Goal: Task Accomplishment & Management: Use online tool/utility

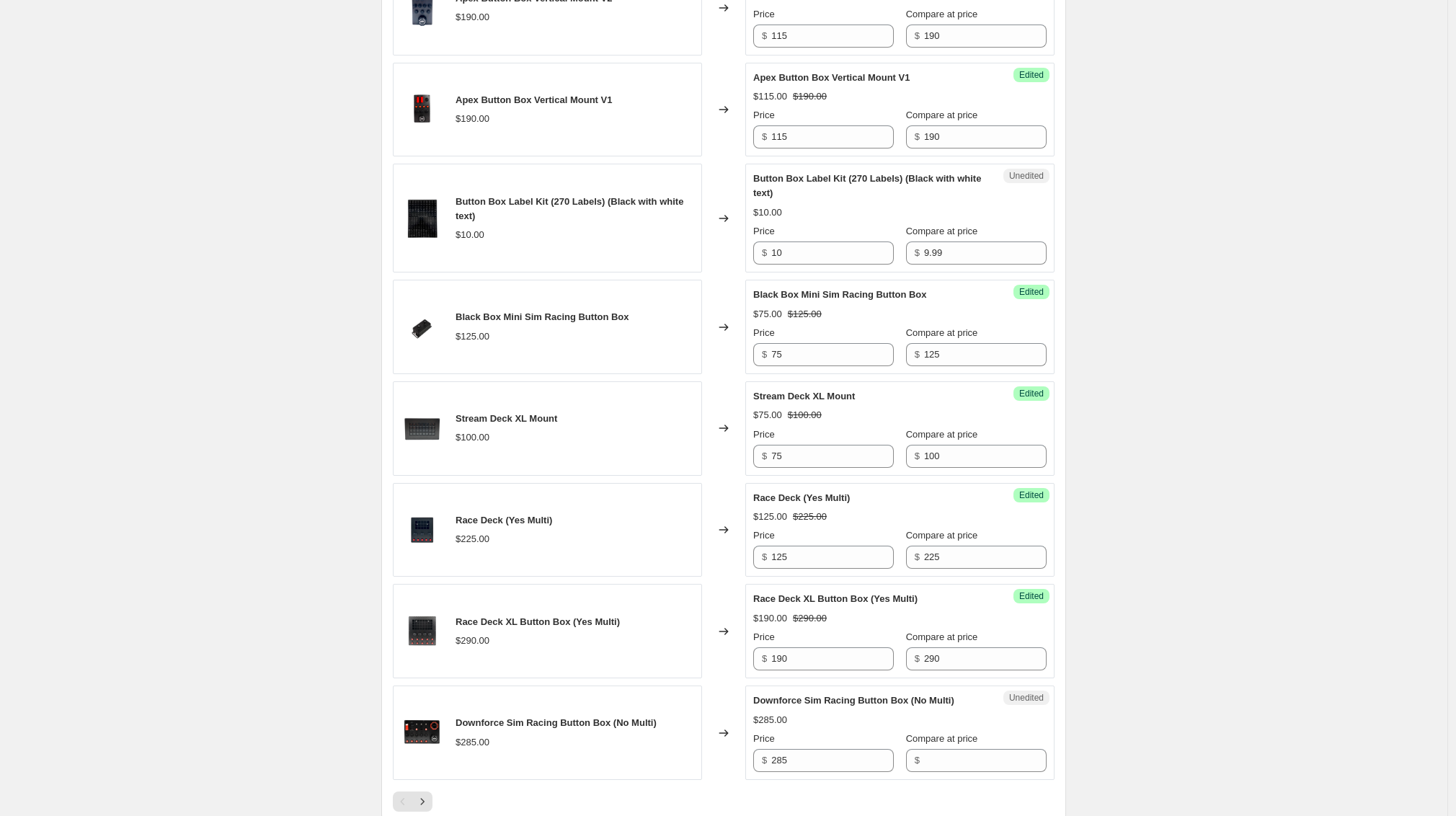
scroll to position [2209, 0]
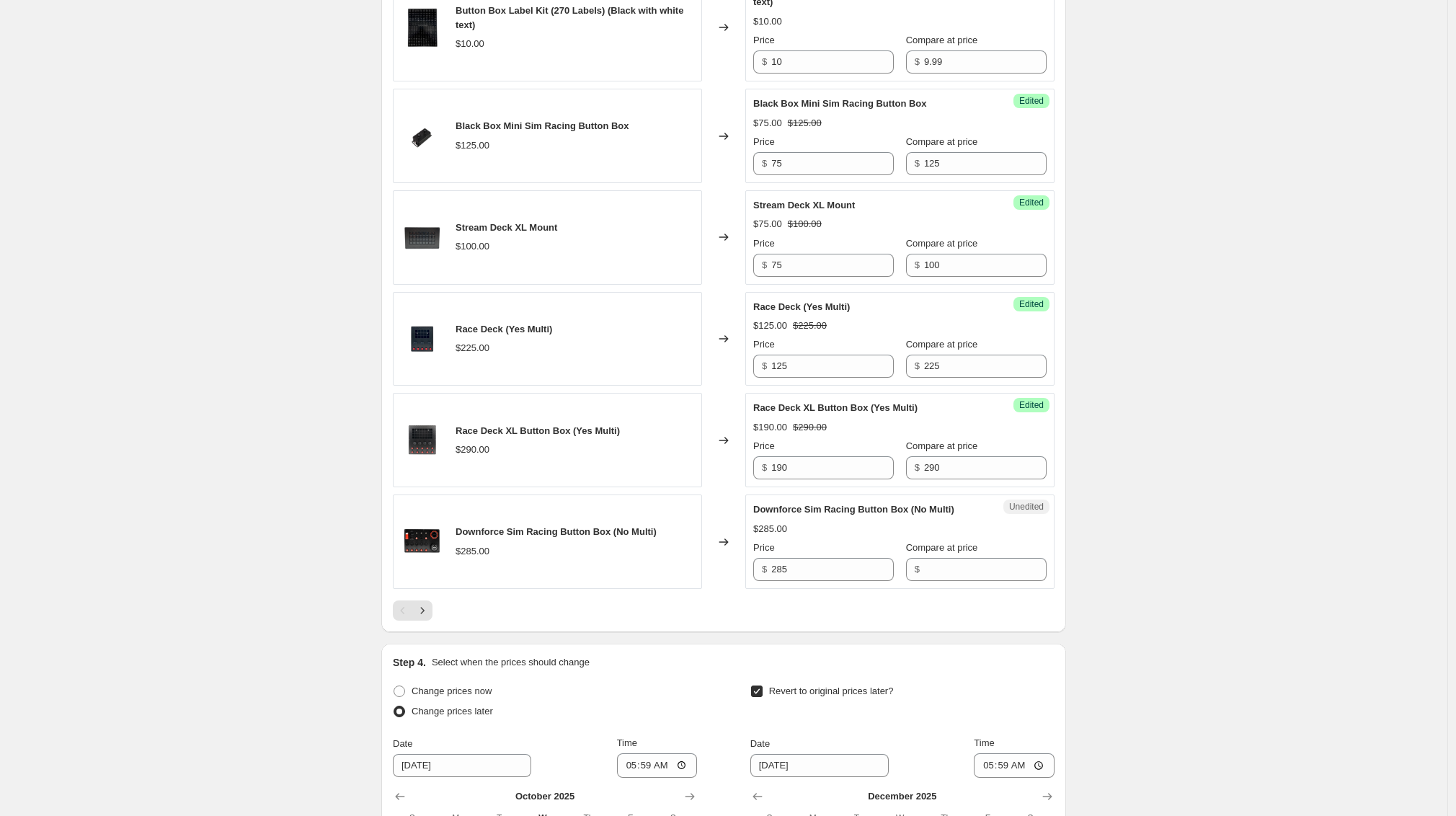
click at [430, 617] on icon "Next" at bounding box center [422, 610] width 14 height 14
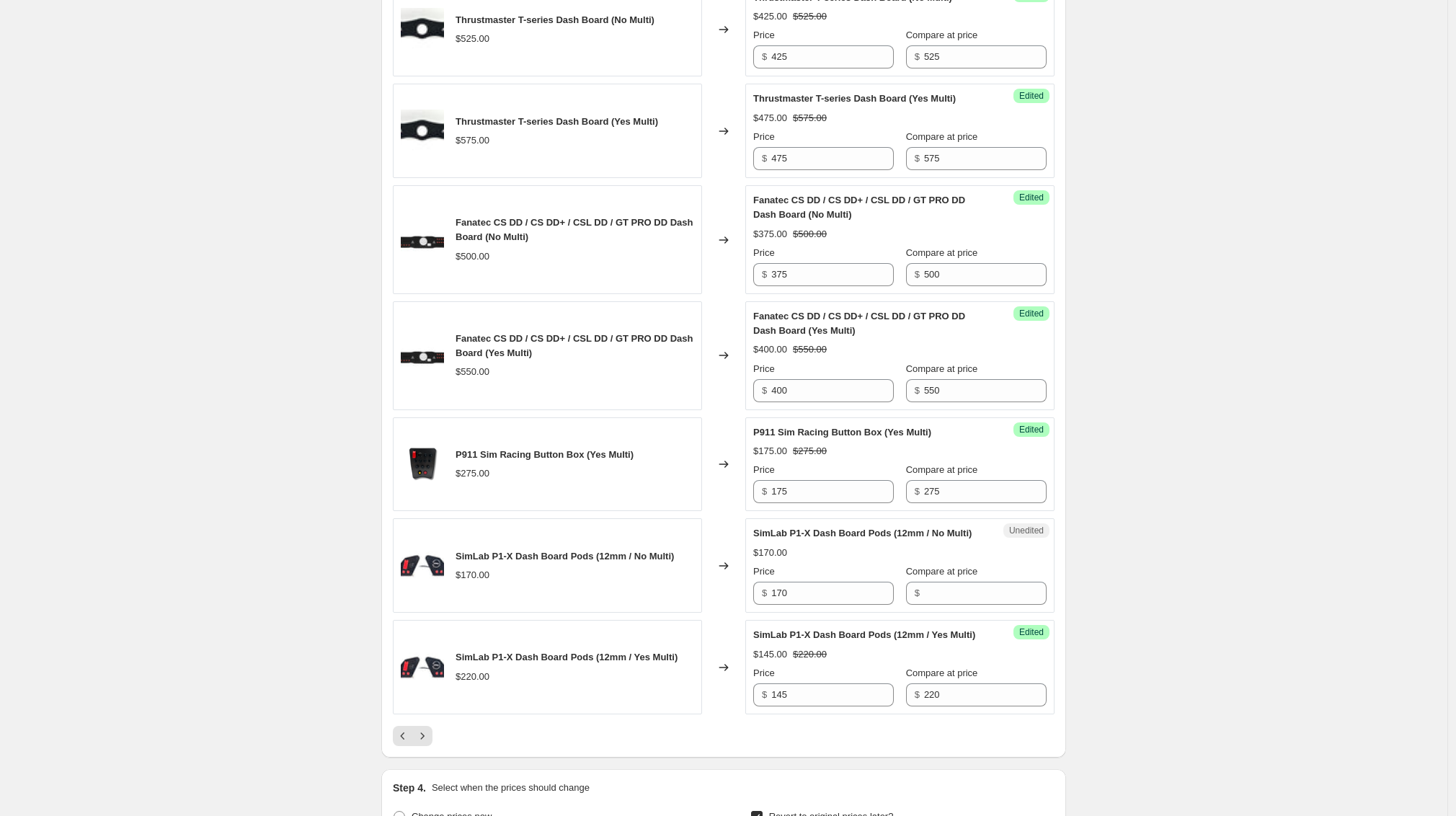
scroll to position [2194, 0]
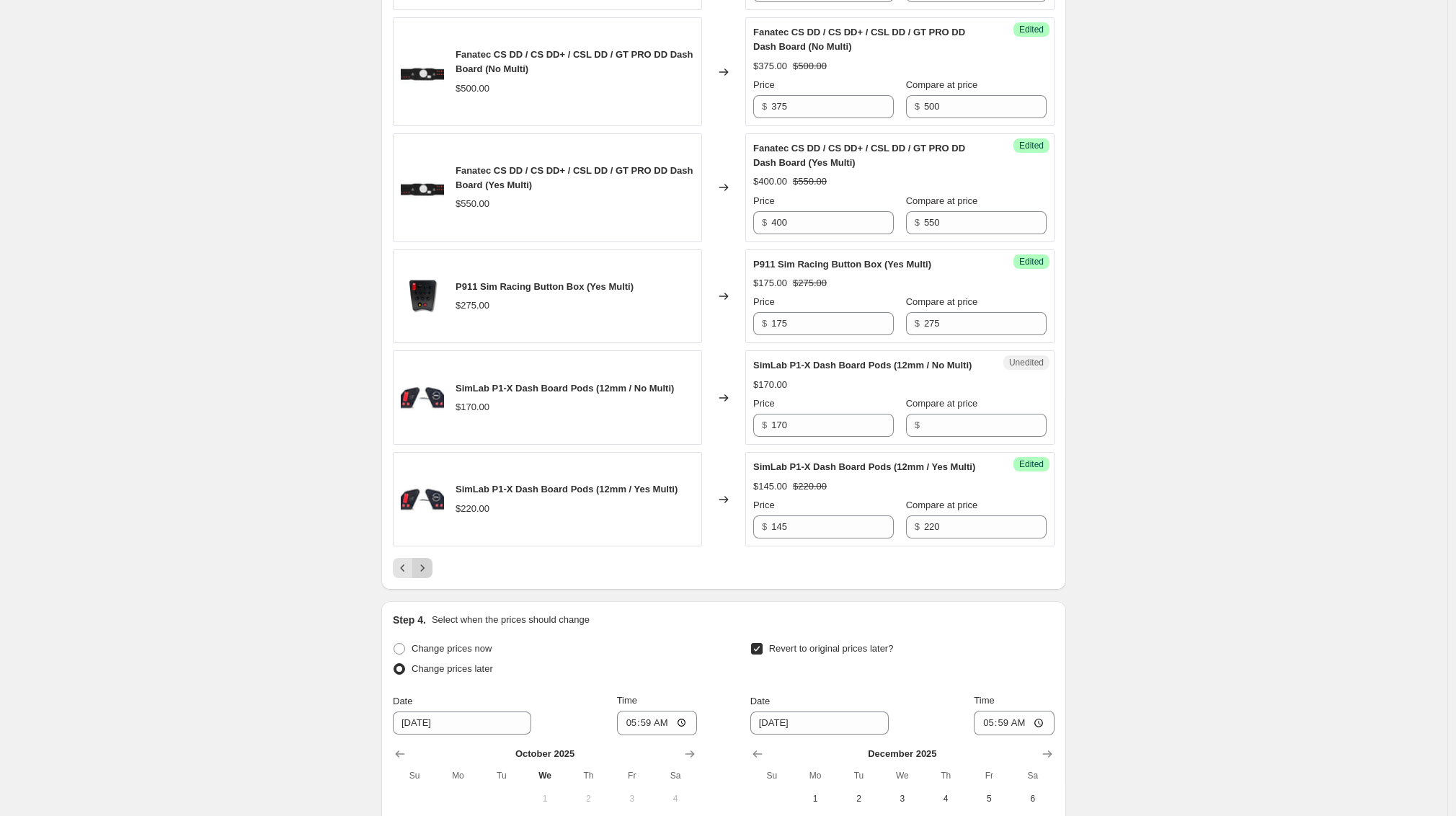
click at [429, 575] on icon "Next" at bounding box center [422, 567] width 14 height 14
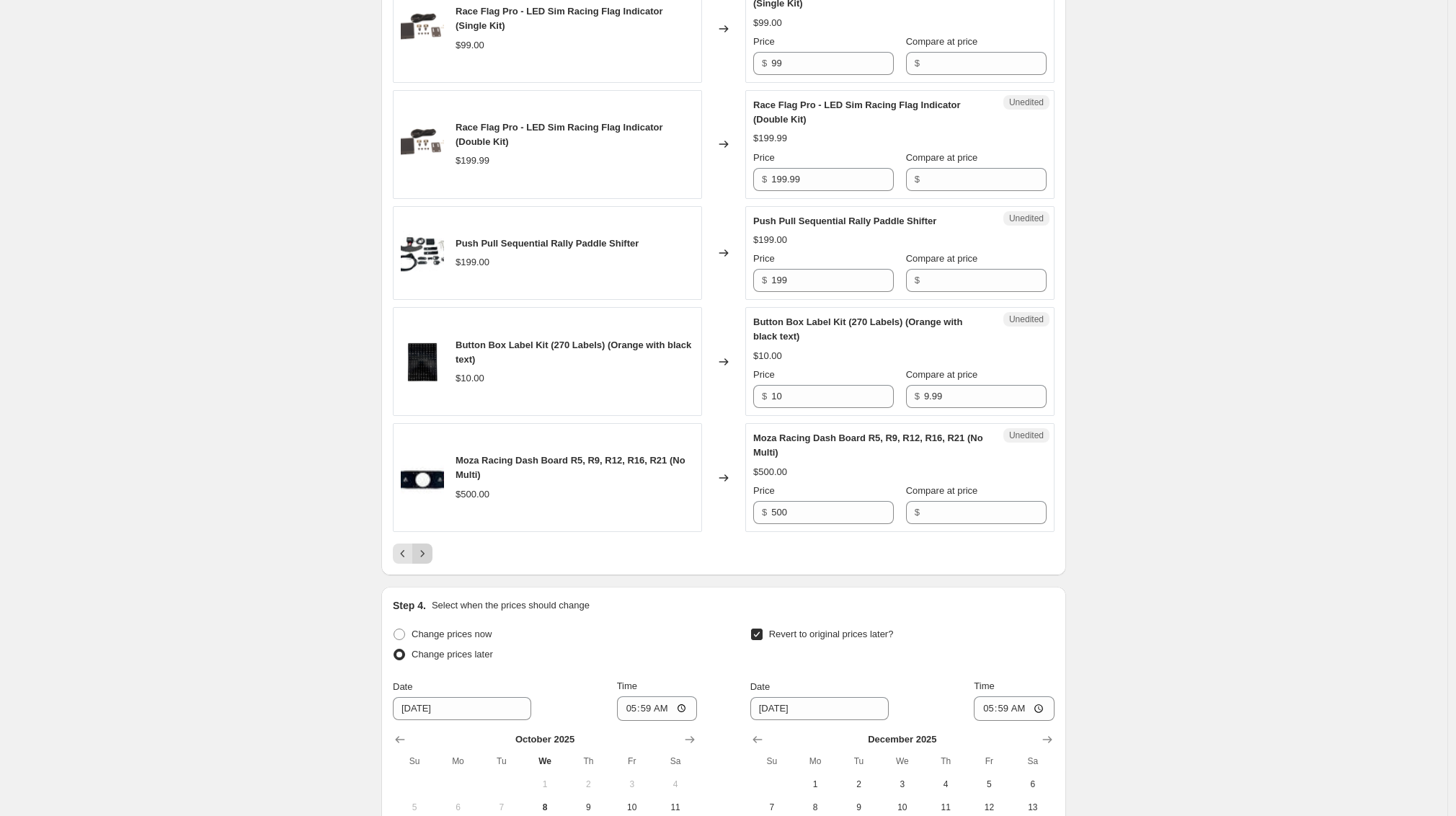
click at [429, 560] on icon "Next" at bounding box center [422, 553] width 14 height 14
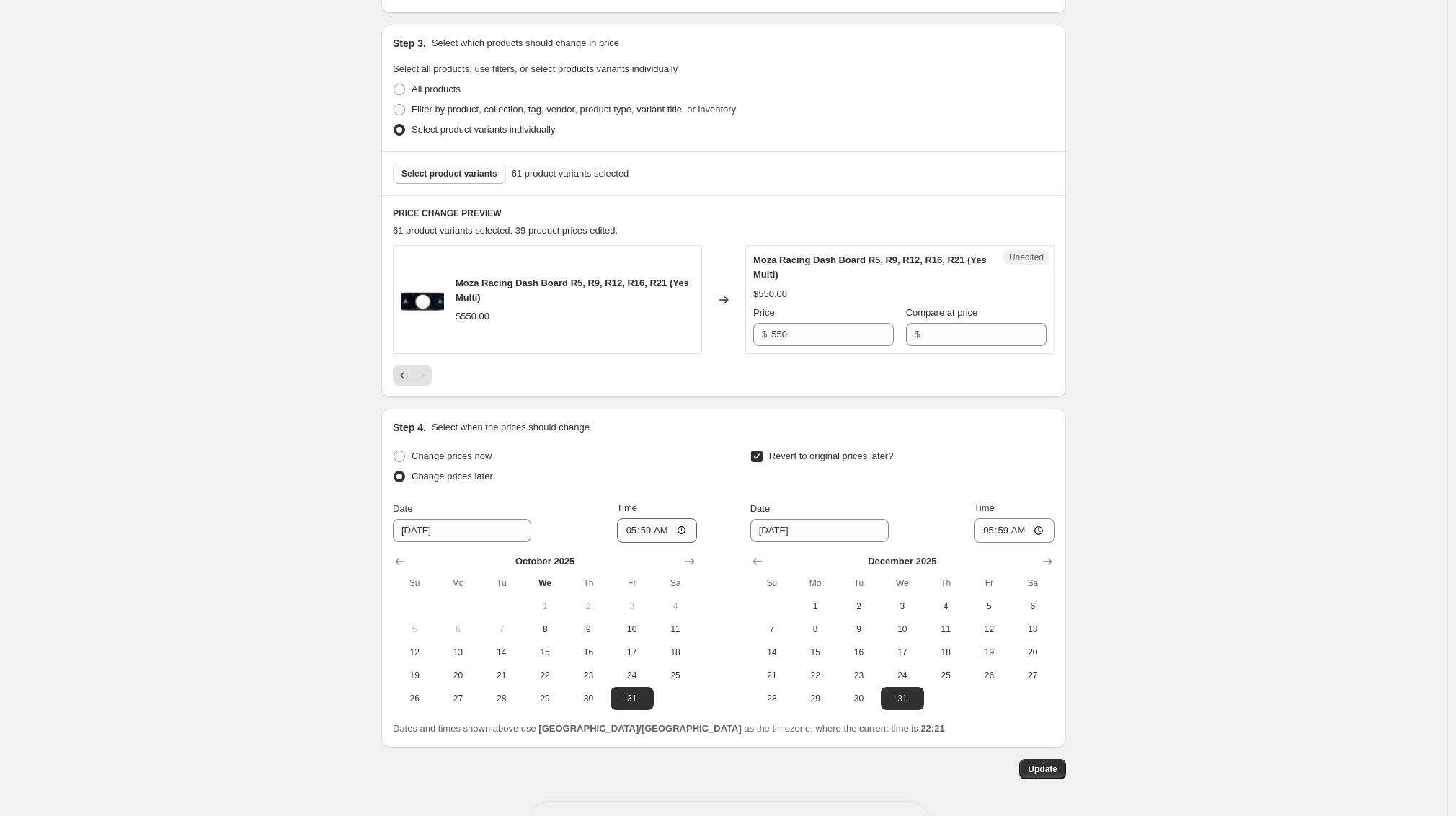
scroll to position [423, 0]
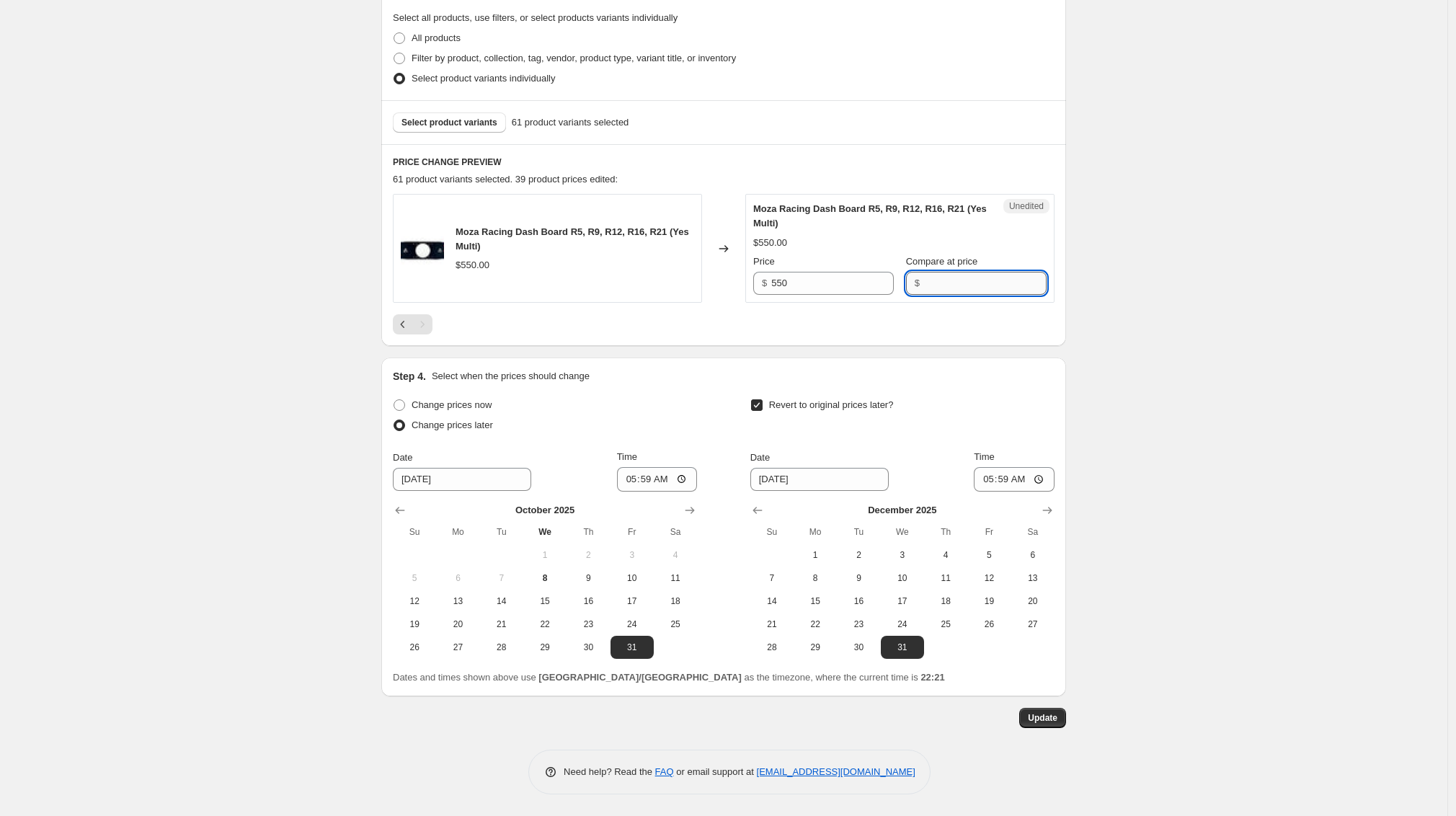
click at [942, 282] on input "Compare at price" at bounding box center [985, 284] width 123 height 23
type input "550"
drag, startPoint x: 759, startPoint y: 270, endPoint x: 738, endPoint y: 269, distance: 21.0
click at [738, 269] on div "Moza Racing Dash Board R5, R9, R12, R16, R21 (Yes Multi) $550.00 Changed to Une…" at bounding box center [724, 248] width 662 height 109
type input "0"
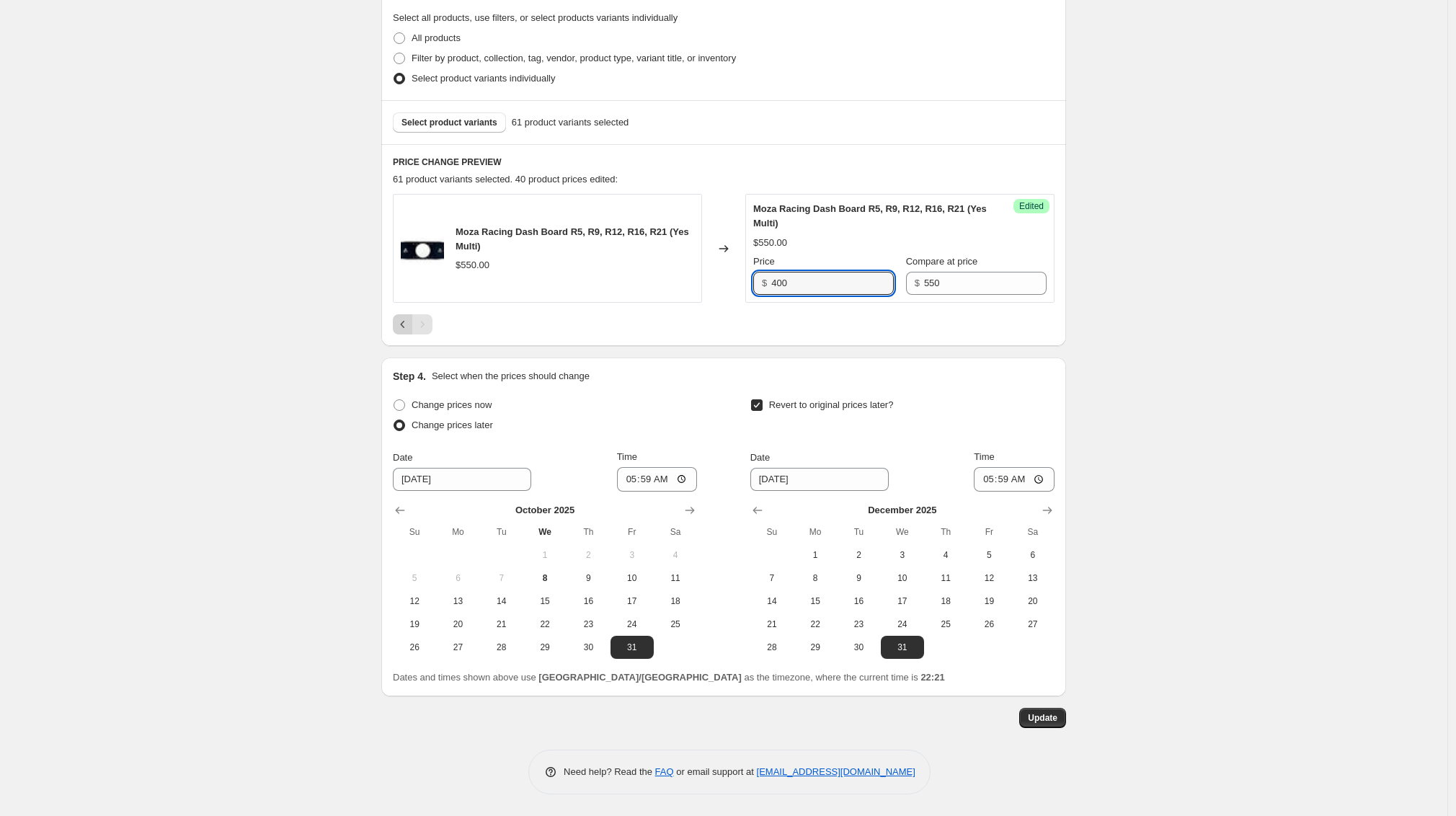
type input "400"
click at [400, 320] on icon "Previous" at bounding box center [402, 324] width 14 height 14
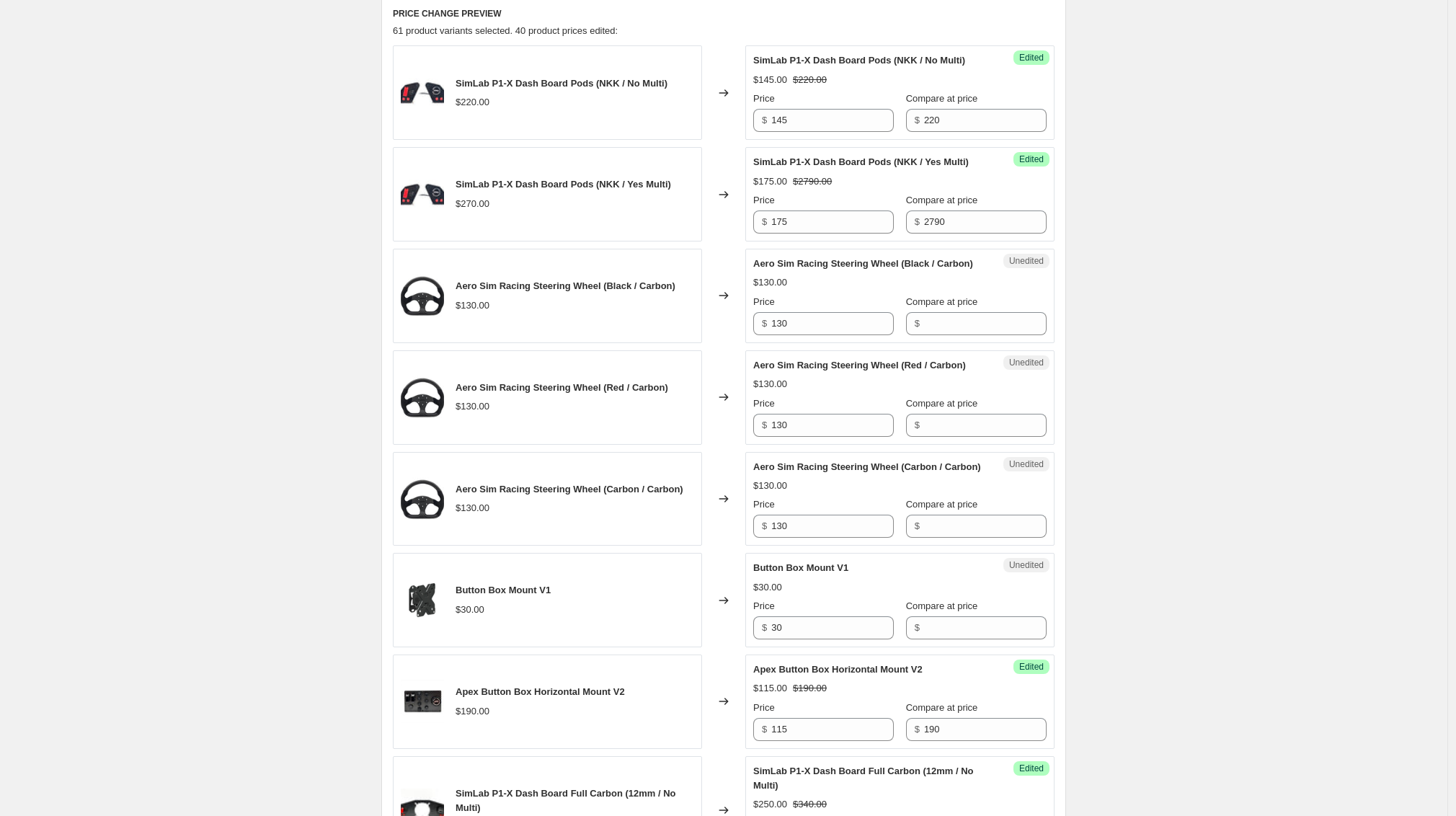
scroll to position [557, 0]
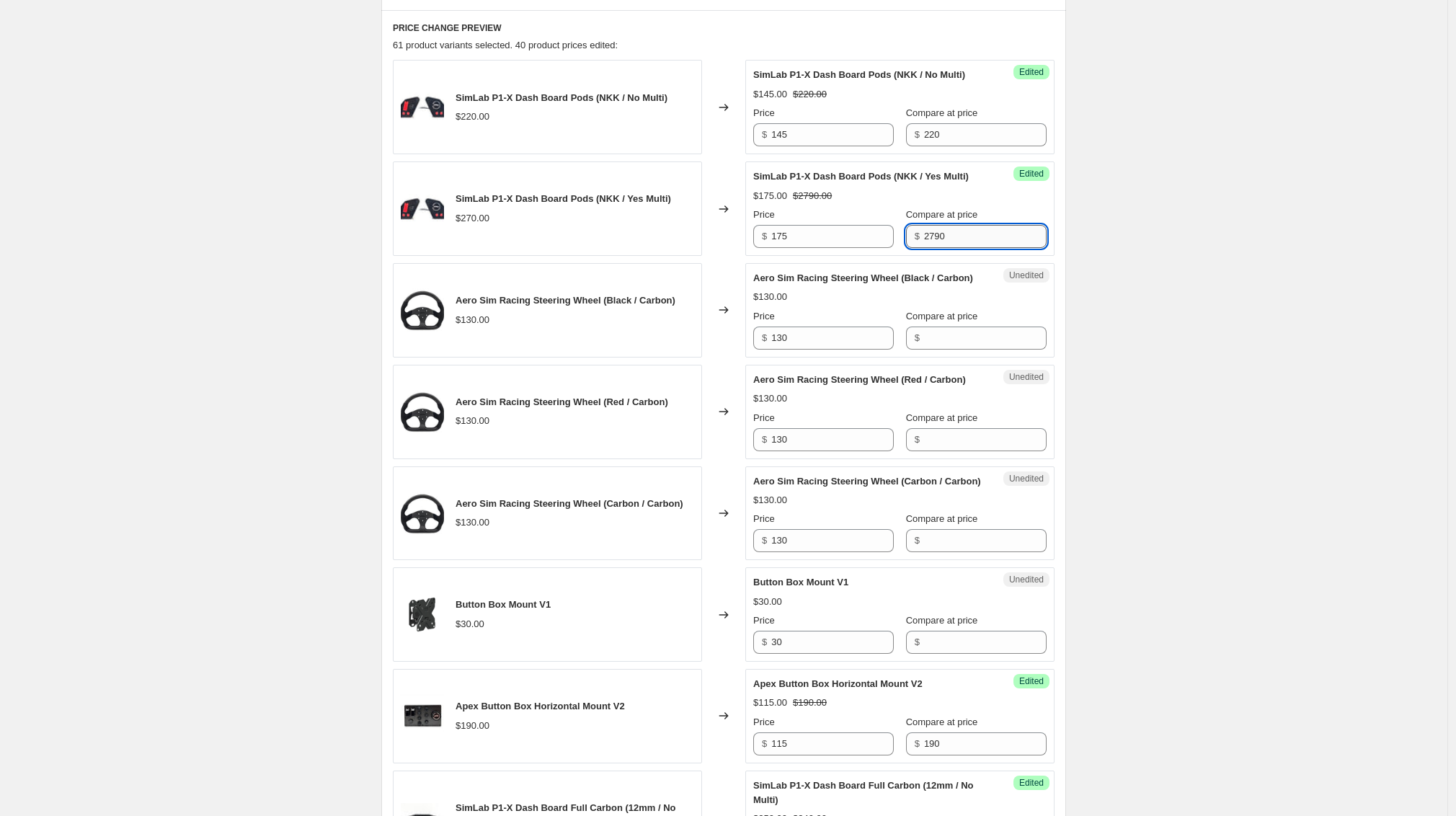
drag, startPoint x: 950, startPoint y: 251, endPoint x: 942, endPoint y: 258, distance: 10.6
click at [928, 248] on input "2790" at bounding box center [985, 237] width 123 height 23
type input "275"
click at [793, 248] on input "175" at bounding box center [833, 237] width 123 height 23
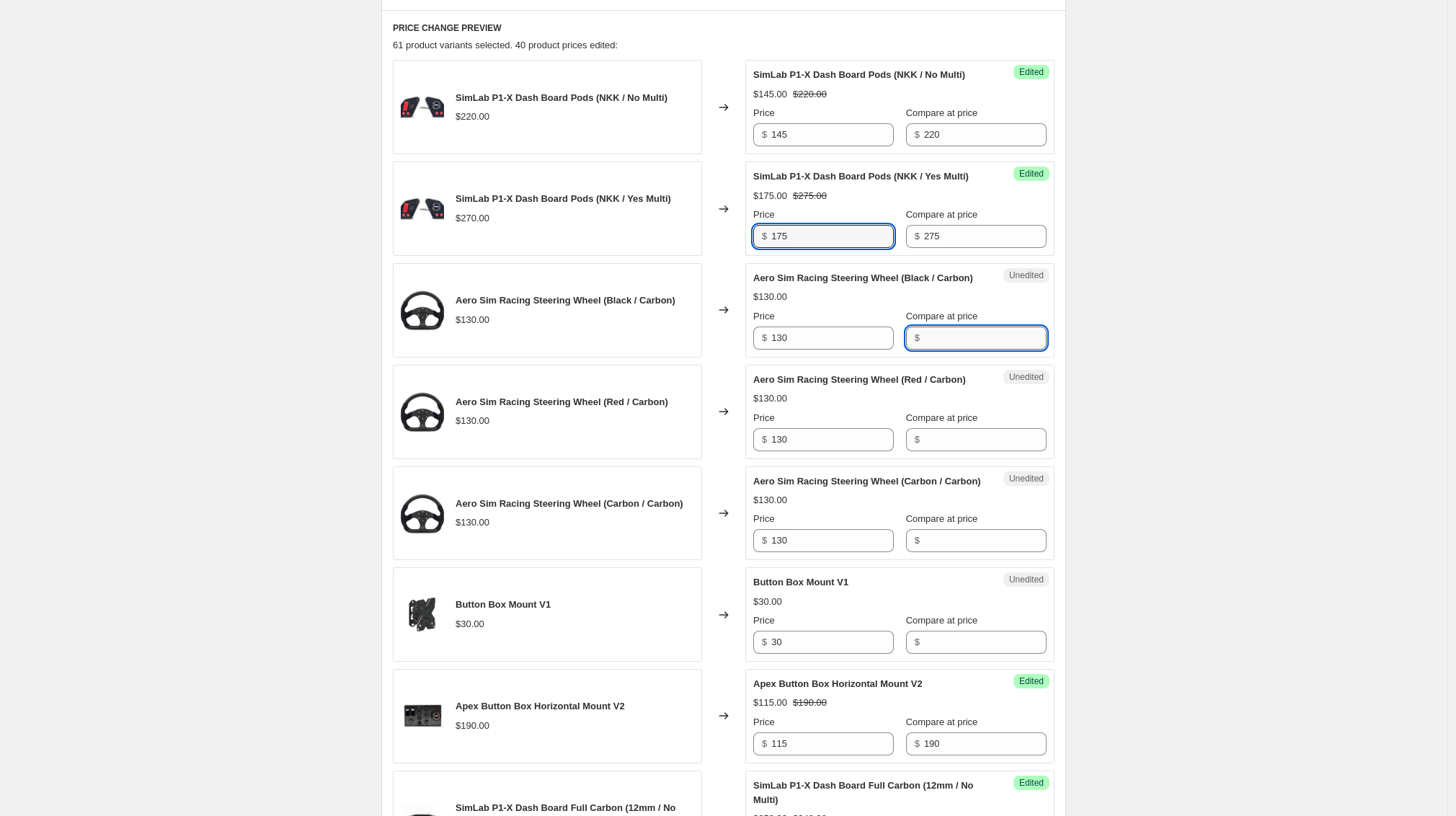
click at [940, 349] on input "Compare at price" at bounding box center [985, 338] width 123 height 23
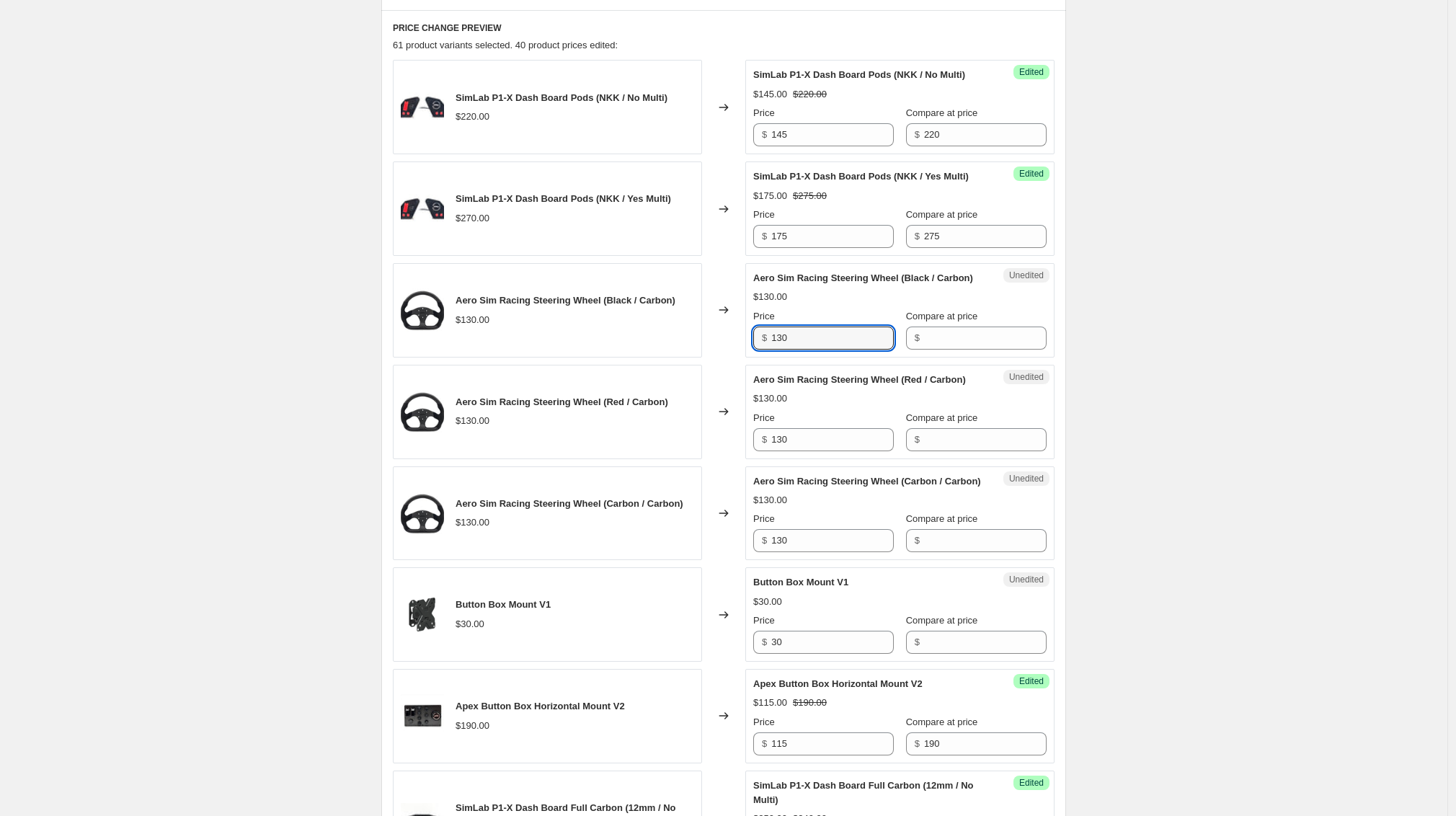
drag, startPoint x: 790, startPoint y: 359, endPoint x: 736, endPoint y: 356, distance: 54.1
click at [736, 356] on div "Aero Sim Racing Steering Wheel (Black / Carbon) $130.00 Changed to Unedited Aer…" at bounding box center [724, 310] width 662 height 95
type input "65"
click at [984, 349] on input "Compare at price" at bounding box center [985, 338] width 123 height 23
click at [992, 349] on input "130" at bounding box center [985, 338] width 123 height 23
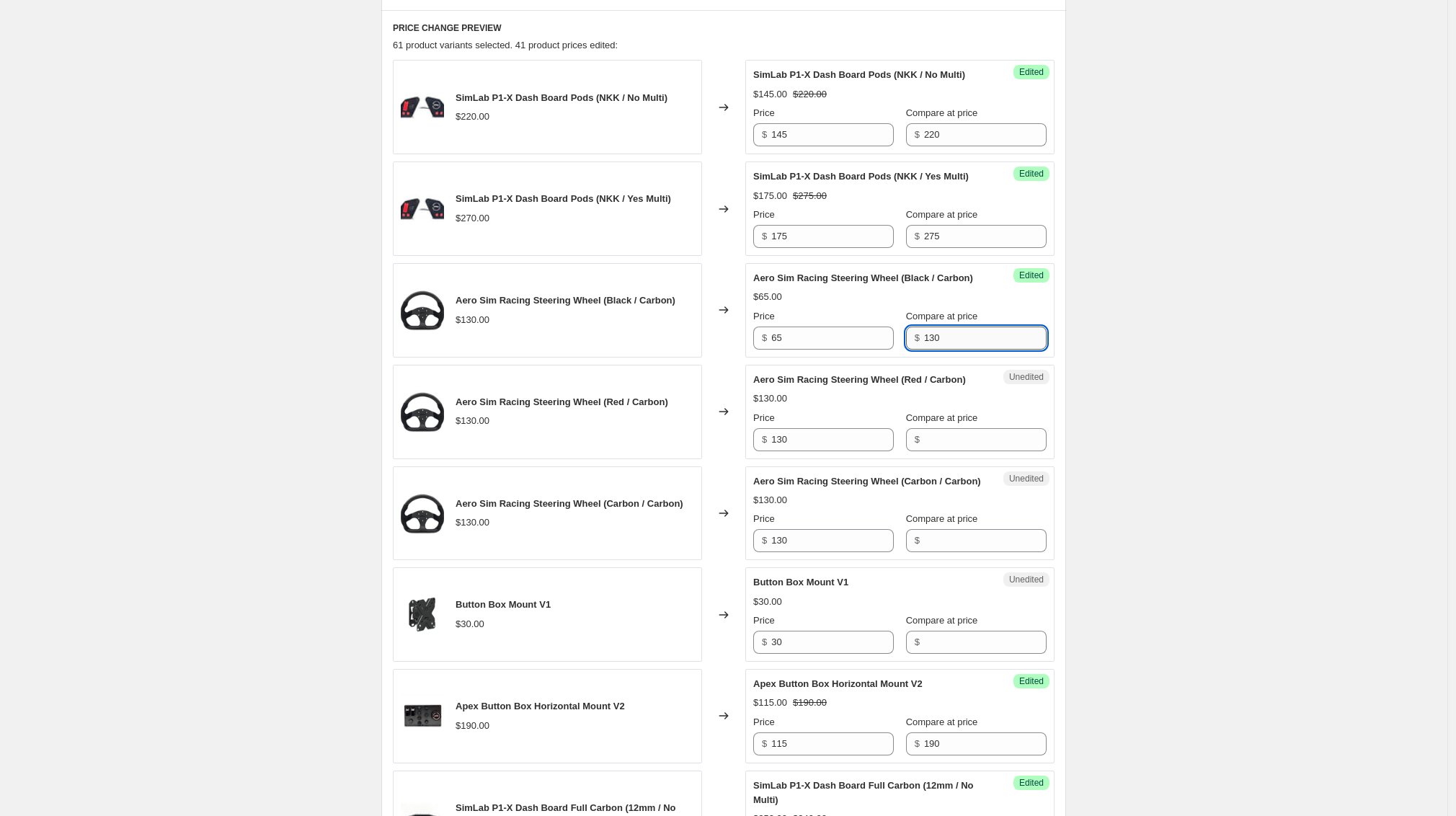
click at [992, 349] on input "130" at bounding box center [985, 338] width 123 height 23
type input "130"
click at [971, 451] on input "Compare at price" at bounding box center [985, 439] width 123 height 23
paste input "130"
type input "130"
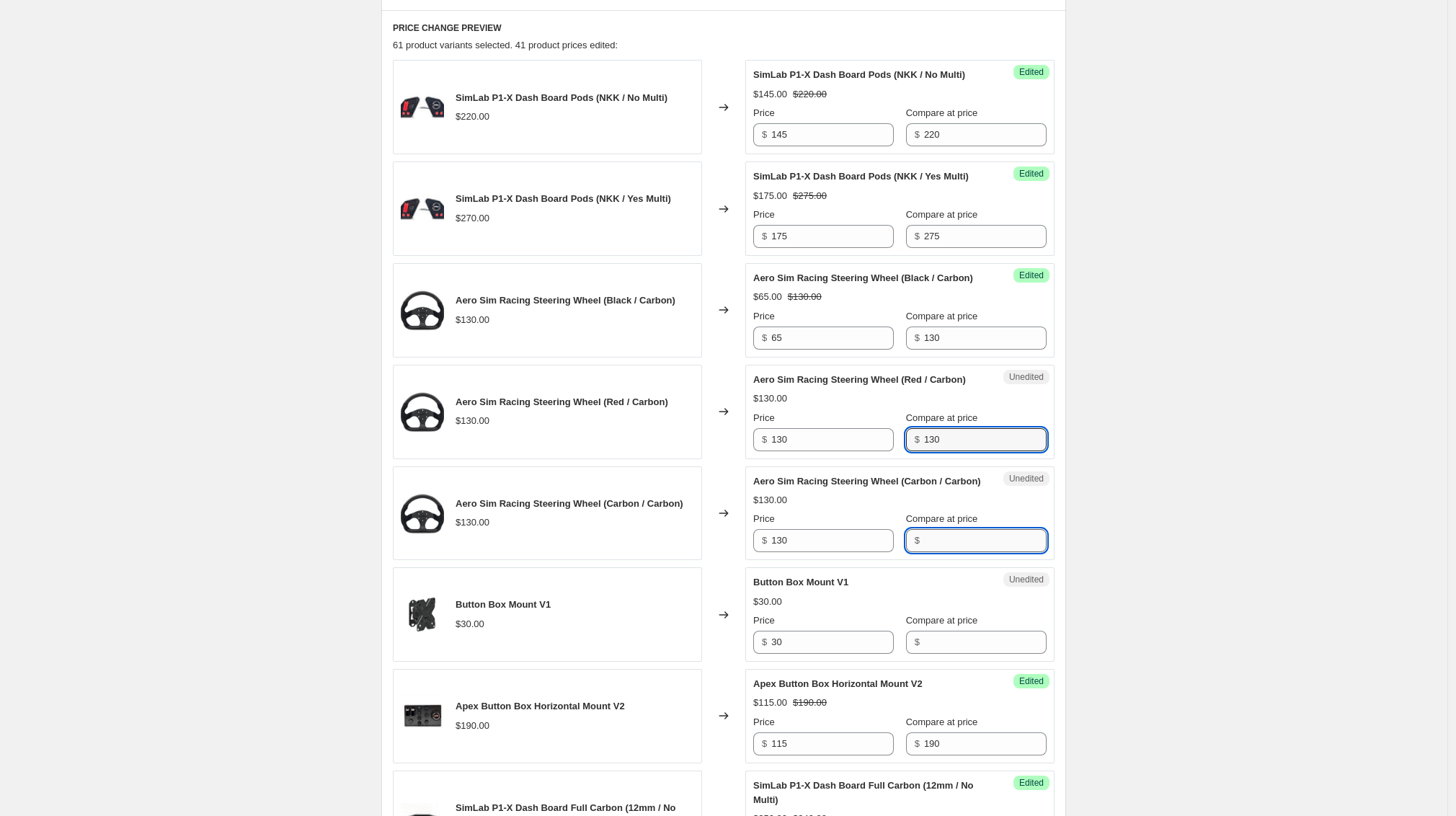
click at [944, 552] on input "Compare at price" at bounding box center [985, 541] width 123 height 23
paste input "130"
type input "130"
click at [799, 451] on input "130" at bounding box center [833, 439] width 123 height 23
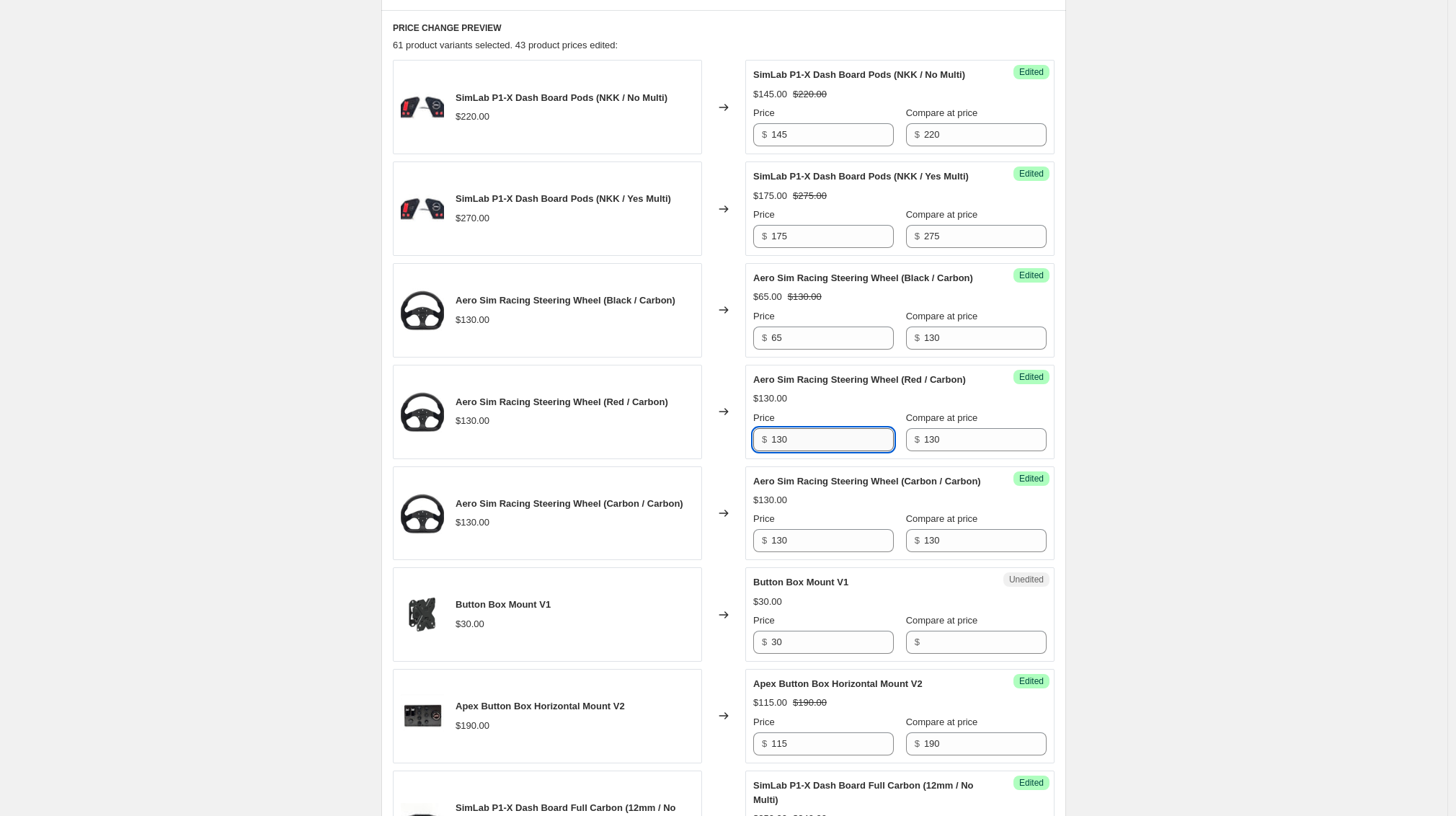
click at [799, 451] on input "130" at bounding box center [833, 439] width 123 height 23
type input "65"
click at [837, 552] on div "Price $ 130" at bounding box center [824, 532] width 141 height 40
click at [835, 552] on input "130" at bounding box center [833, 541] width 123 height 23
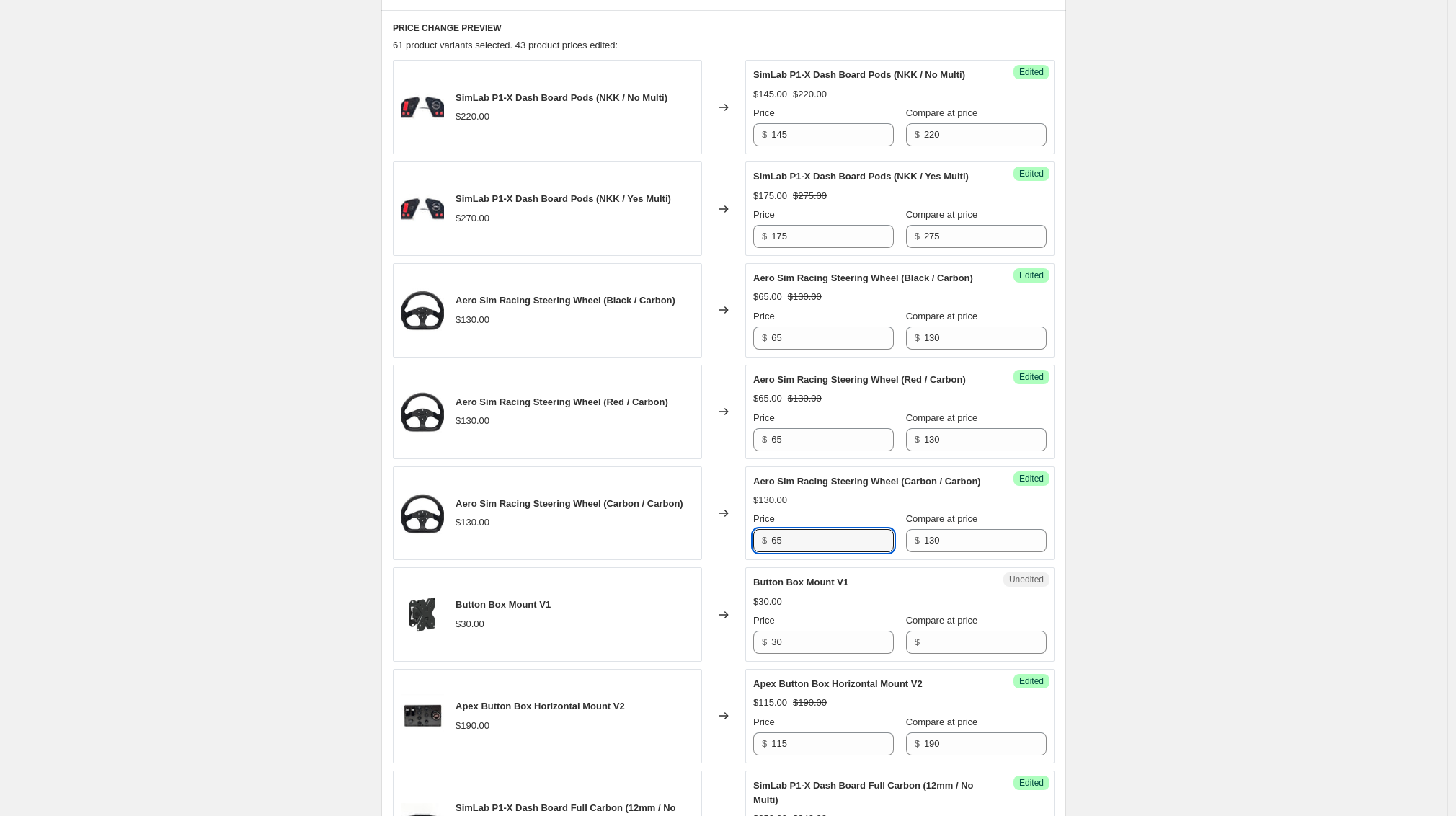
type input "65"
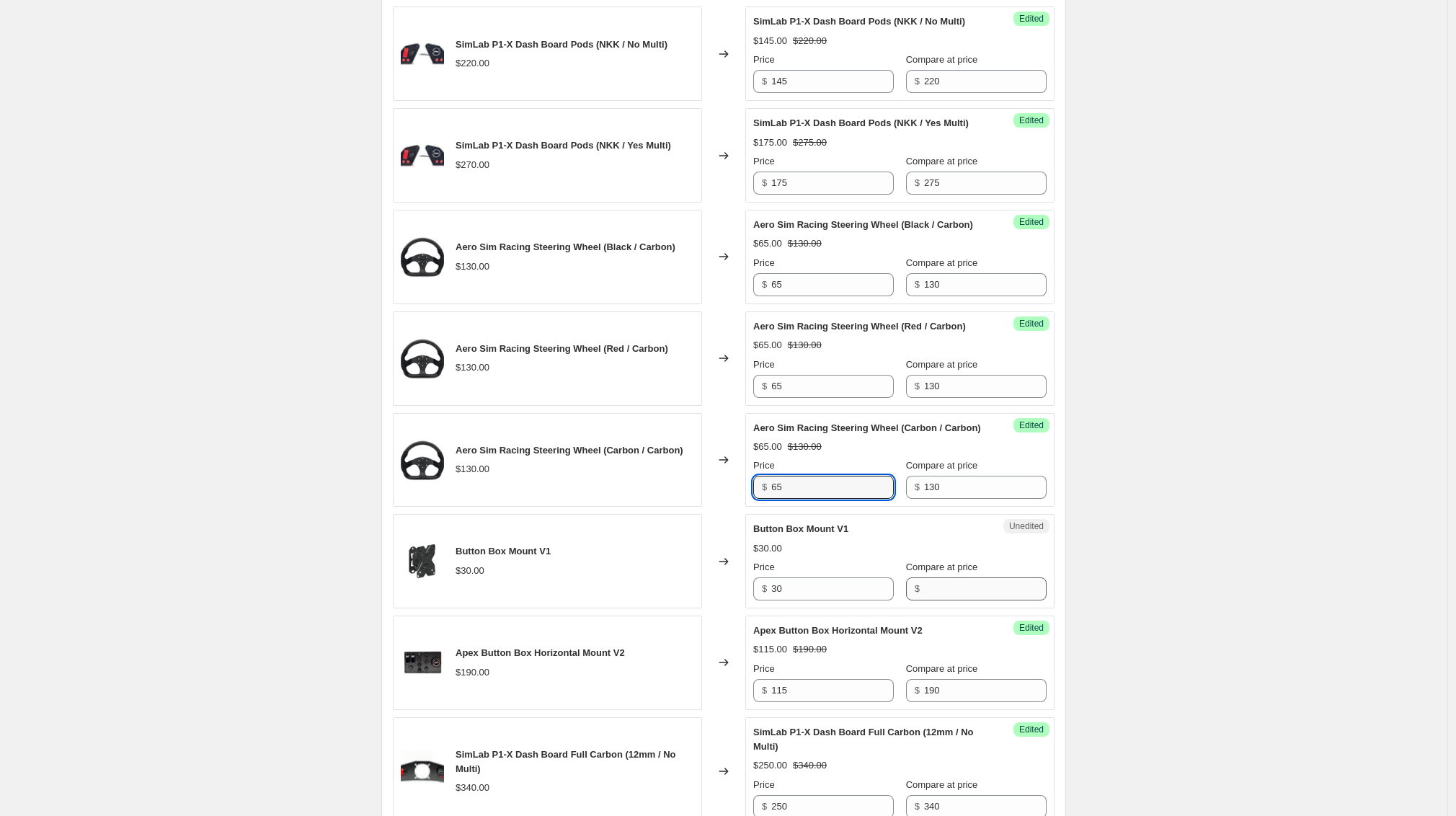
scroll to position [637, 0]
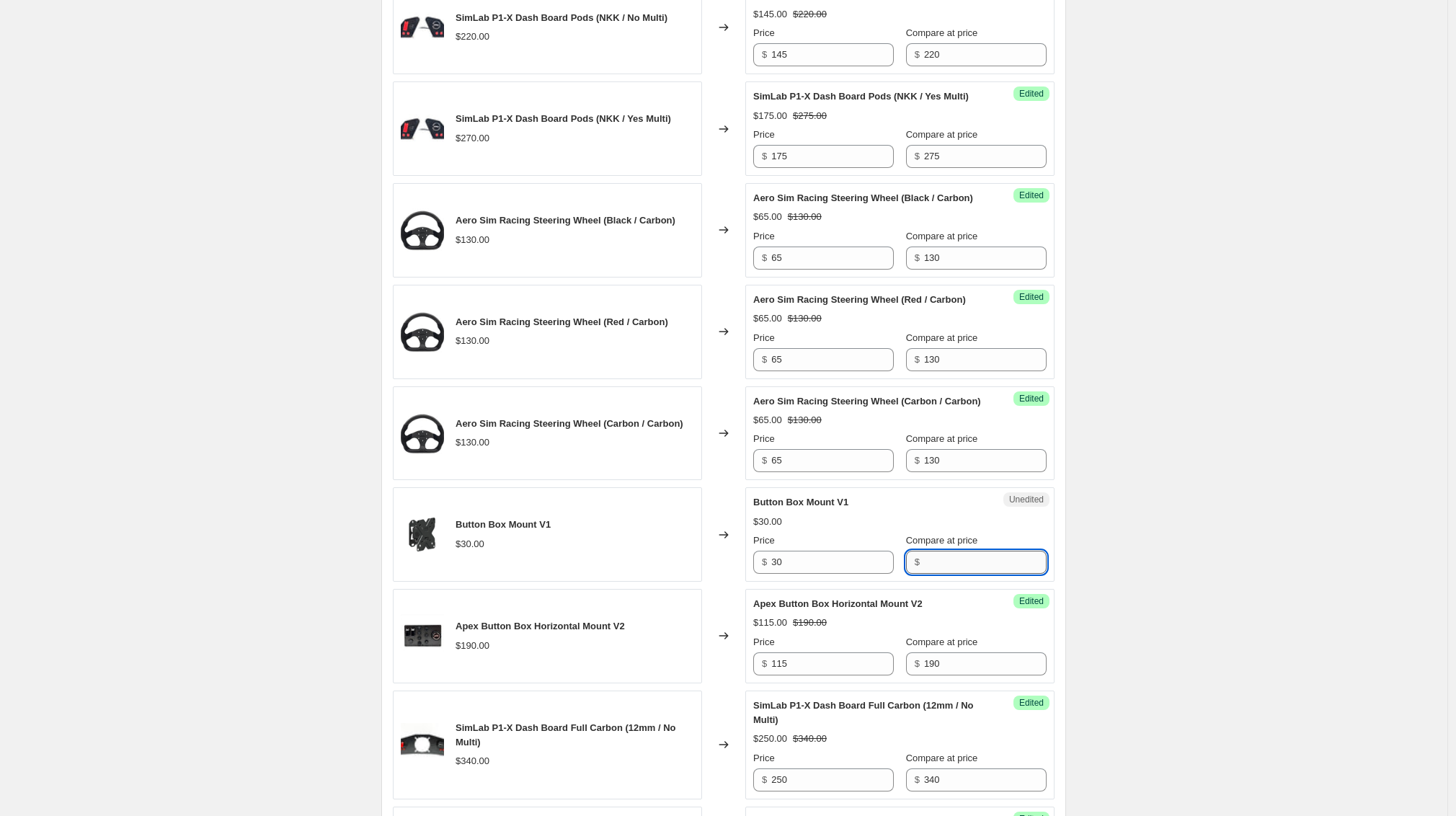
click at [946, 574] on input "Compare at price" at bounding box center [985, 562] width 123 height 23
click at [852, 574] on input "30" at bounding box center [833, 562] width 123 height 23
type input "20"
click at [957, 574] on input "Compare at price" at bounding box center [985, 562] width 123 height 23
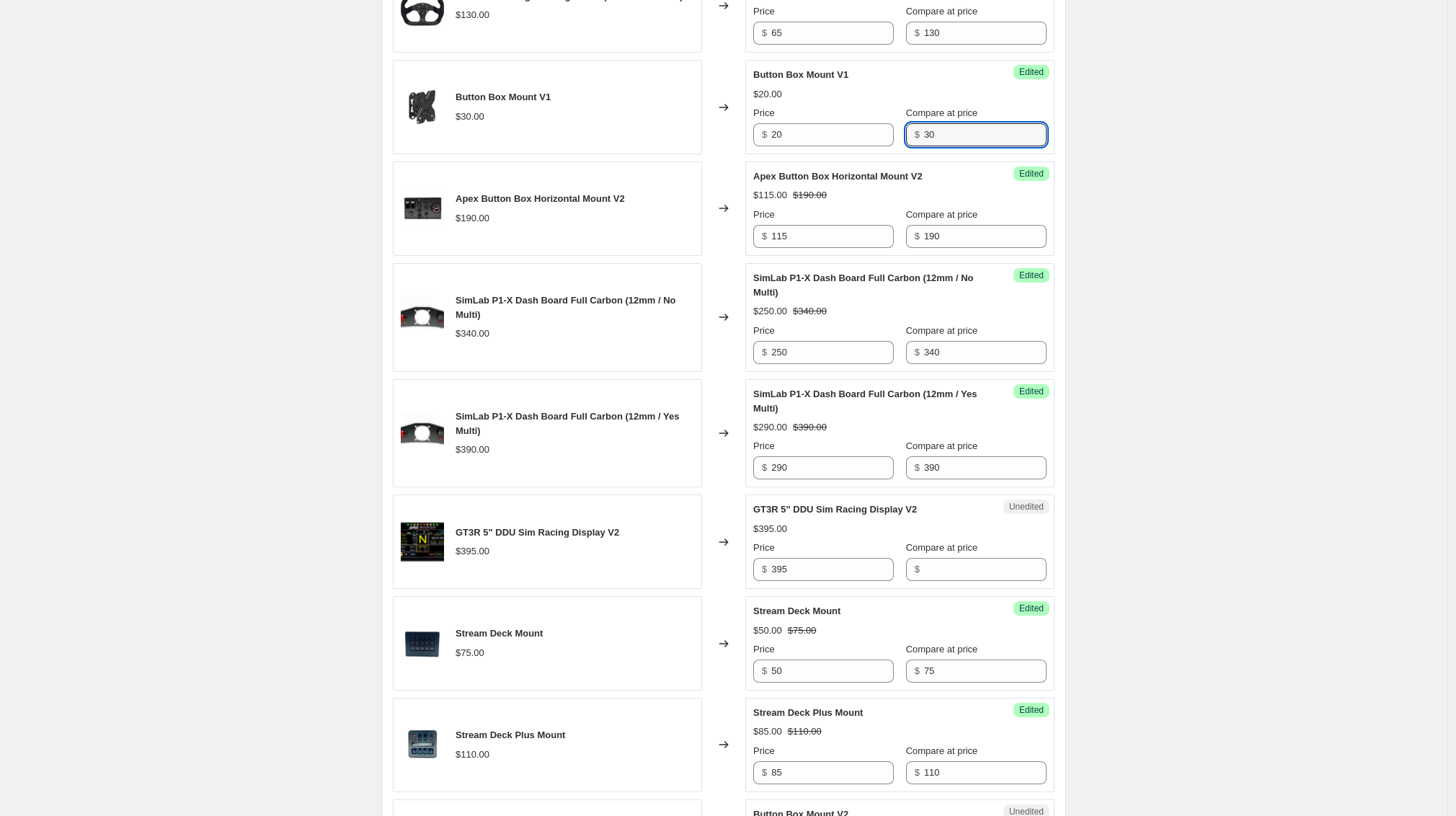
scroll to position [1077, 0]
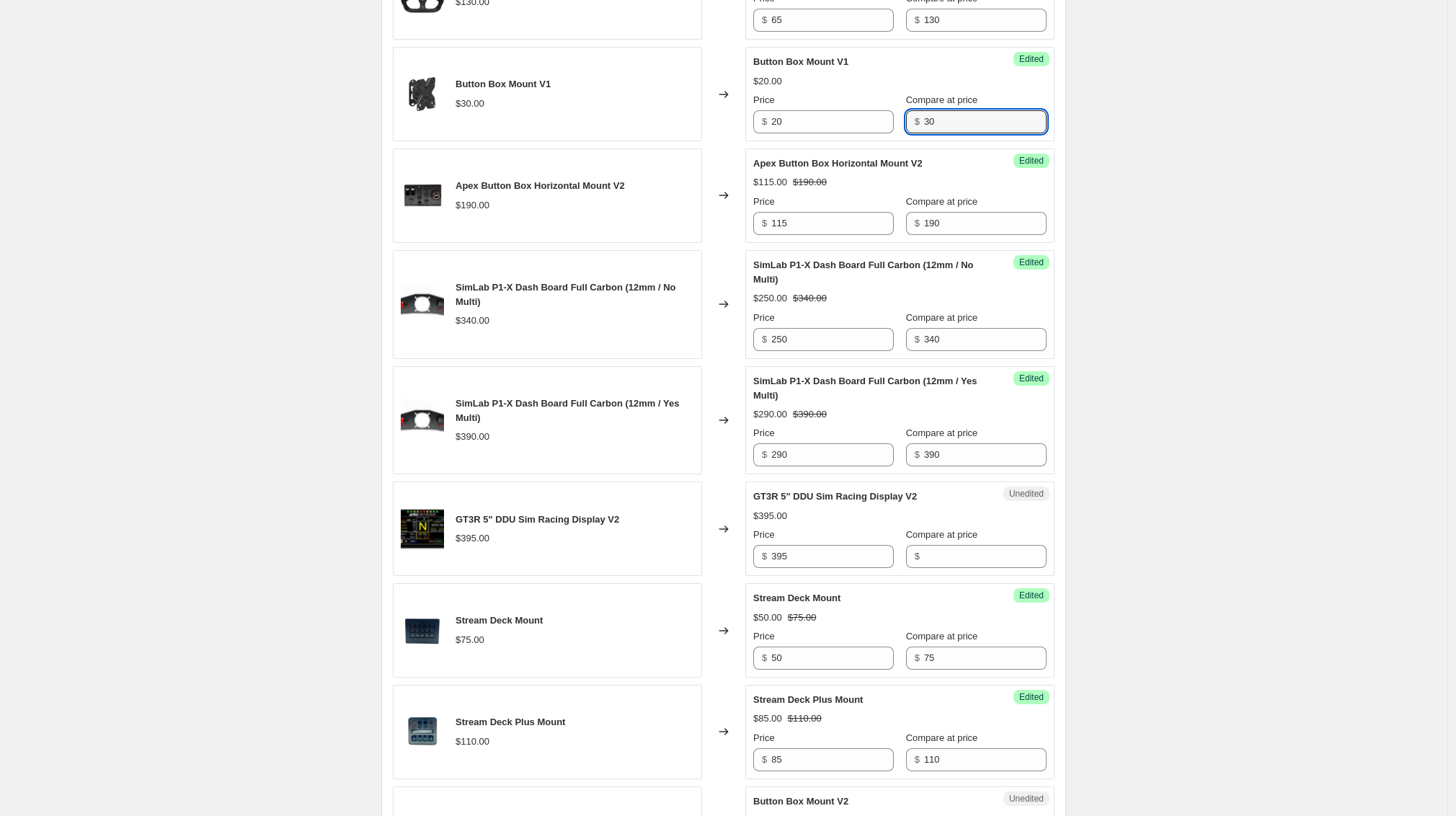
type input "30"
click at [937, 568] on input "Compare at price" at bounding box center [985, 556] width 123 height 23
type input "395"
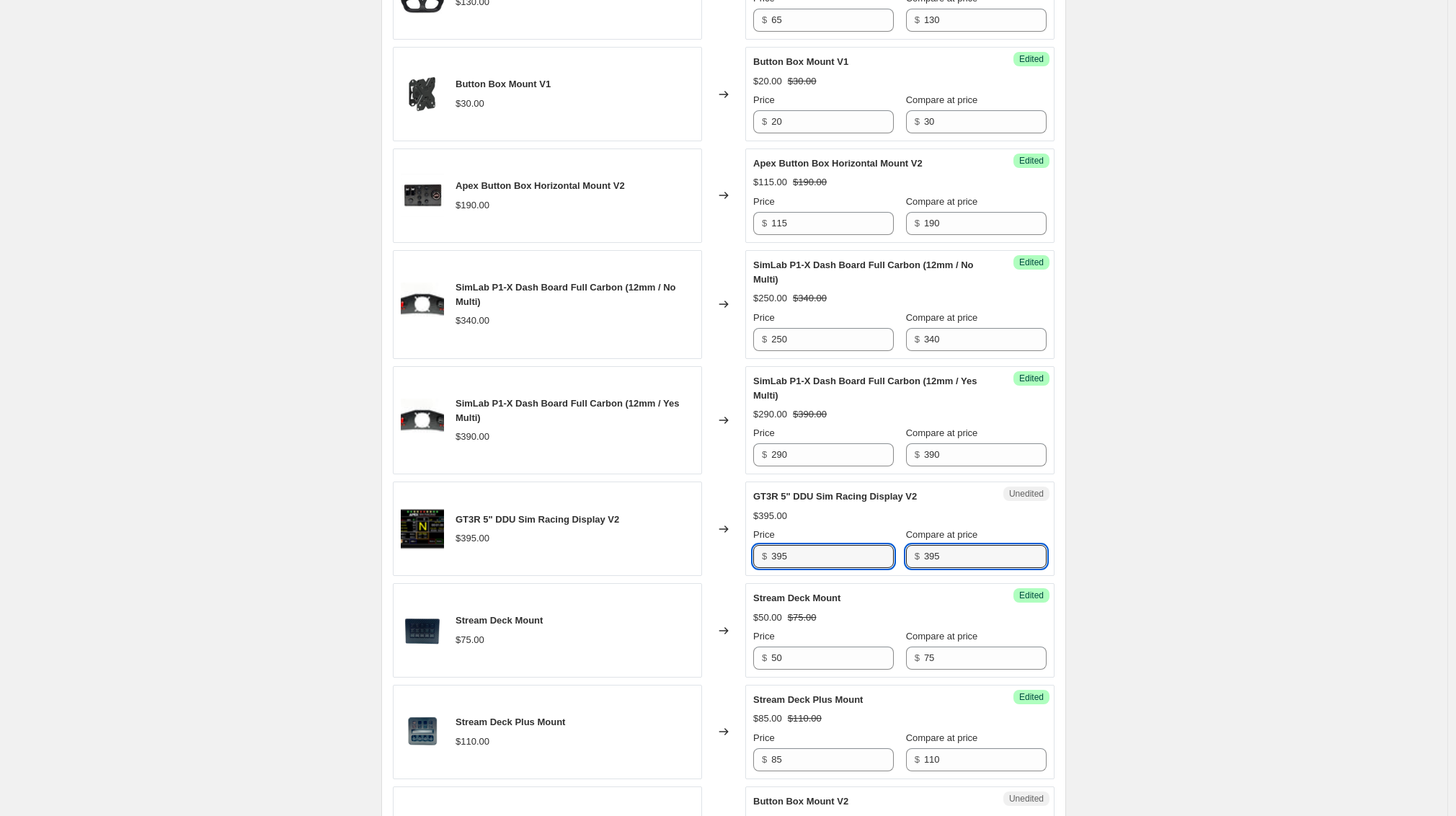
drag, startPoint x: 741, startPoint y: 605, endPoint x: 719, endPoint y: 603, distance: 22.1
click at [719, 576] on div "GT3R 5" DDU Sim Racing Display V2 $395.00 Changed to Unedited GT3R 5" DDU Sim R…" at bounding box center [724, 528] width 662 height 95
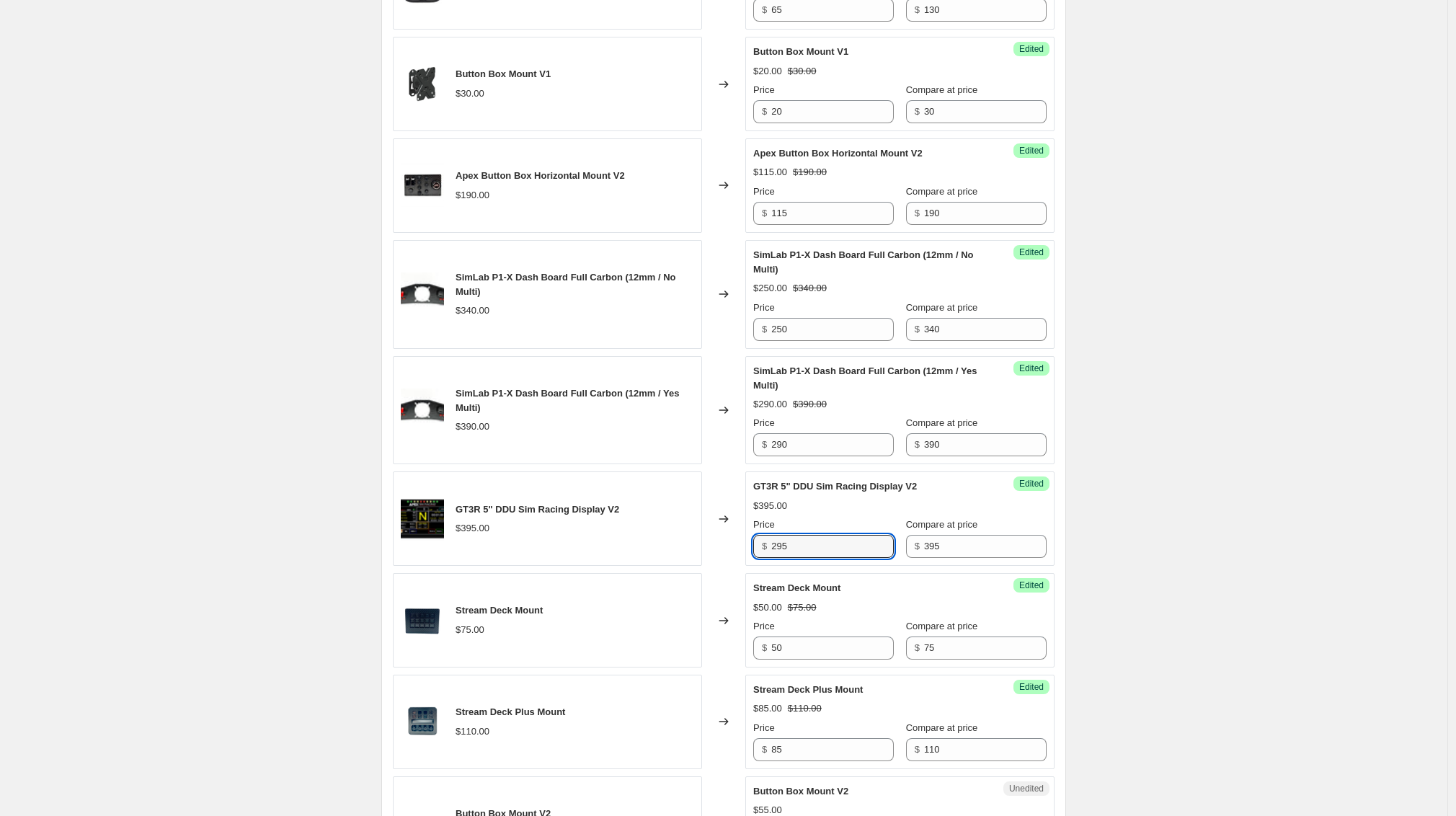
scroll to position [1317, 0]
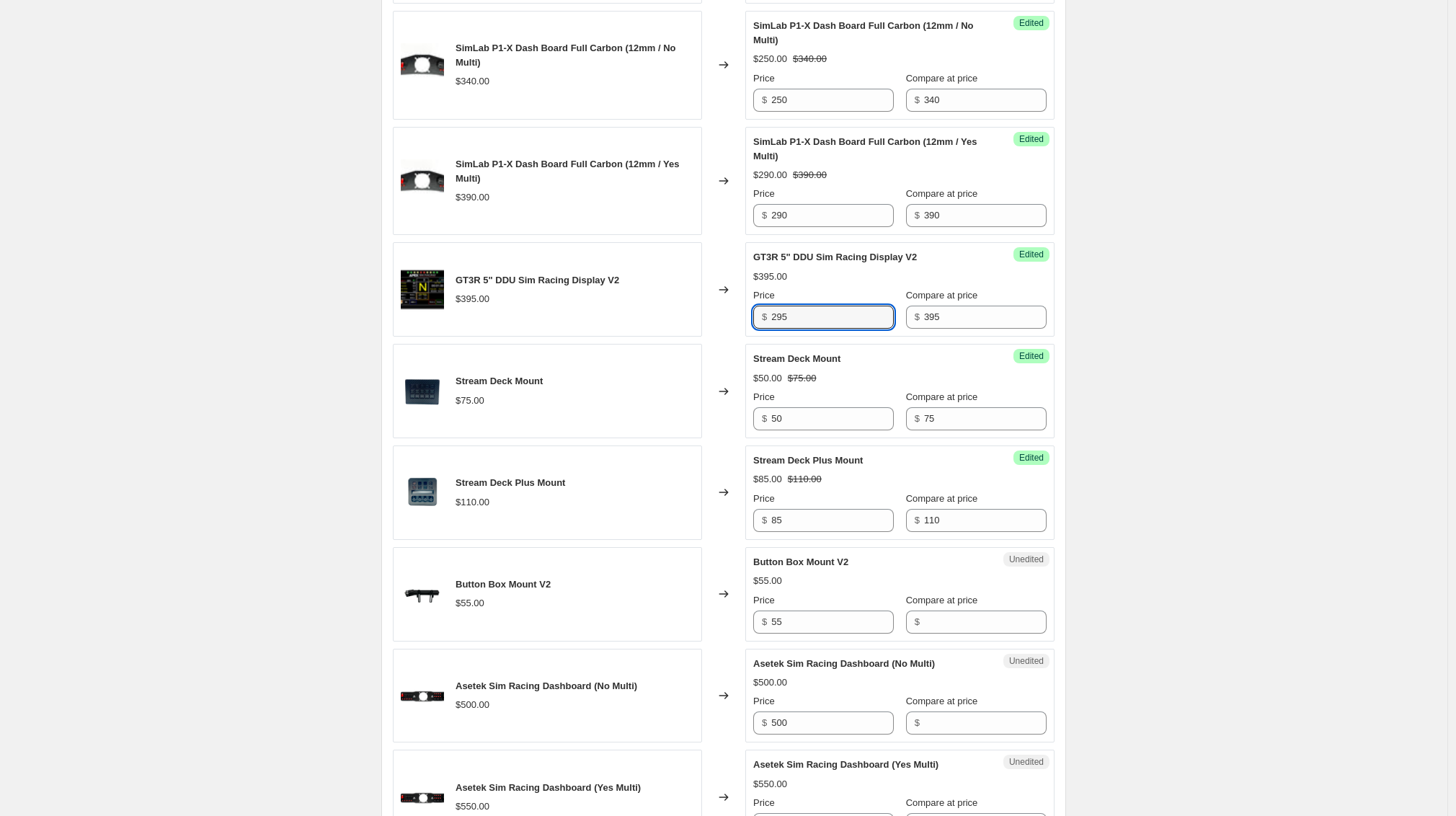
type input "295"
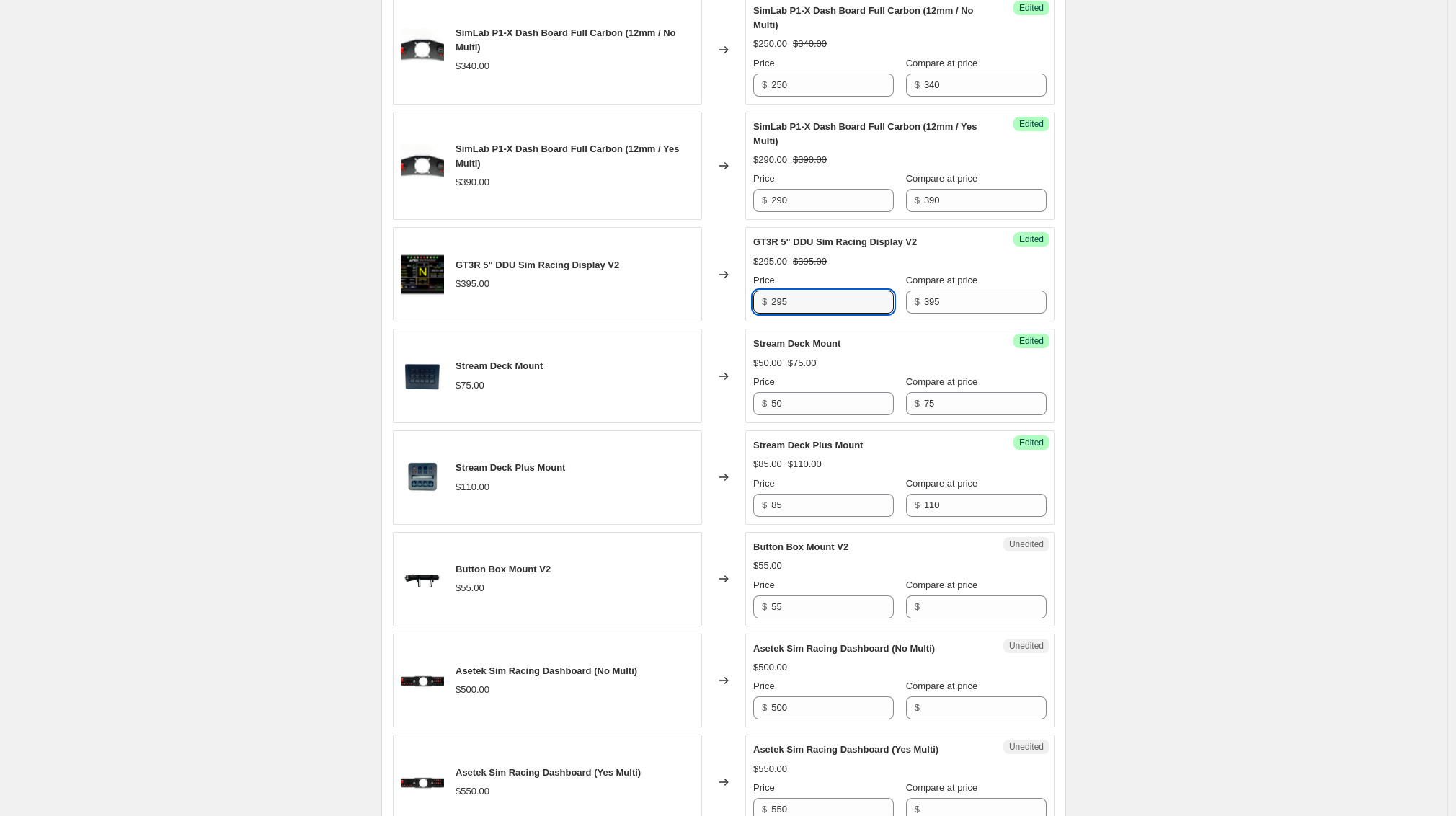
scroll to position [1340, 0]
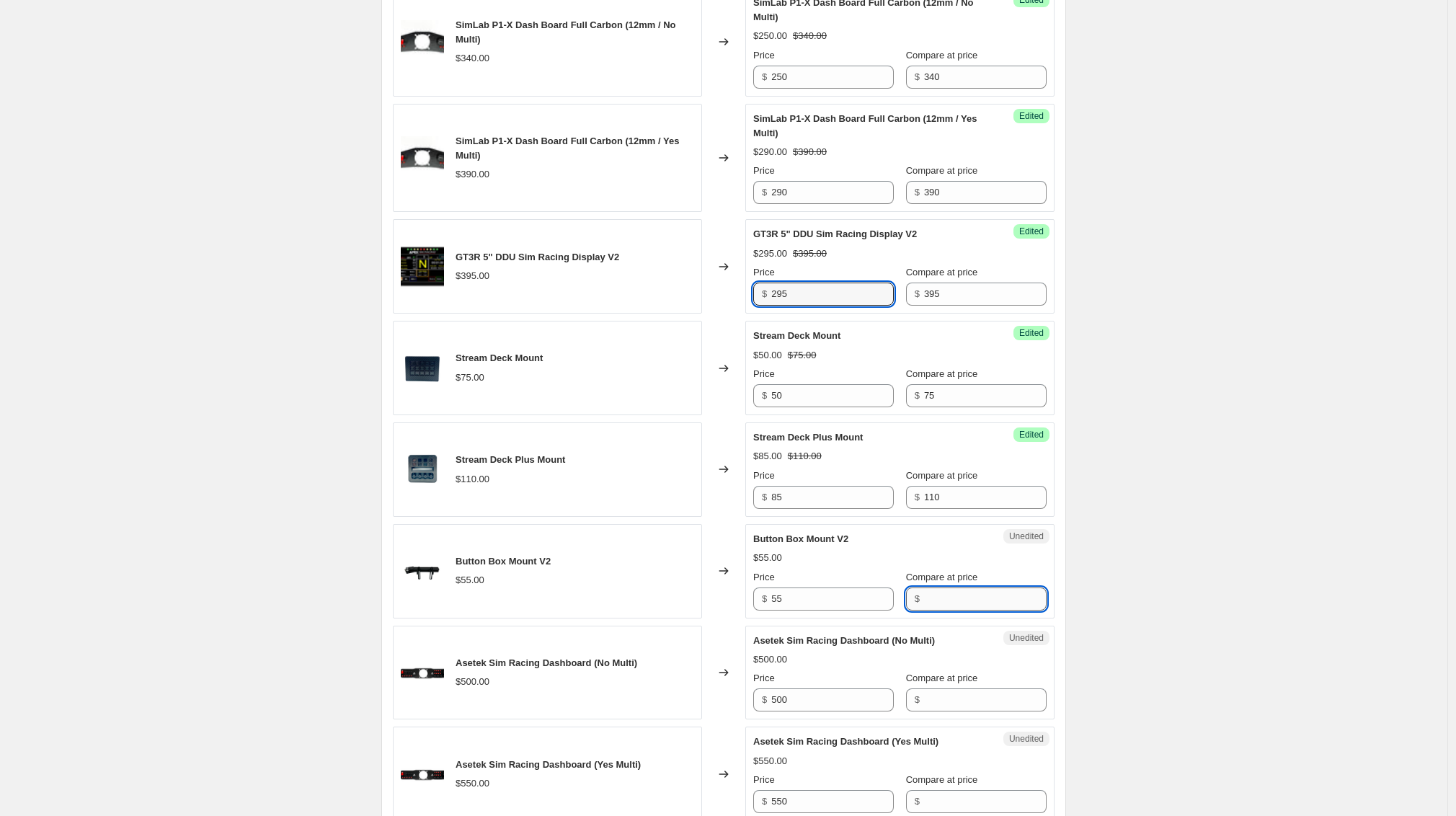
click at [928, 611] on input "Compare at price" at bounding box center [985, 599] width 123 height 23
type input "55"
click at [823, 611] on input "55" at bounding box center [833, 599] width 123 height 23
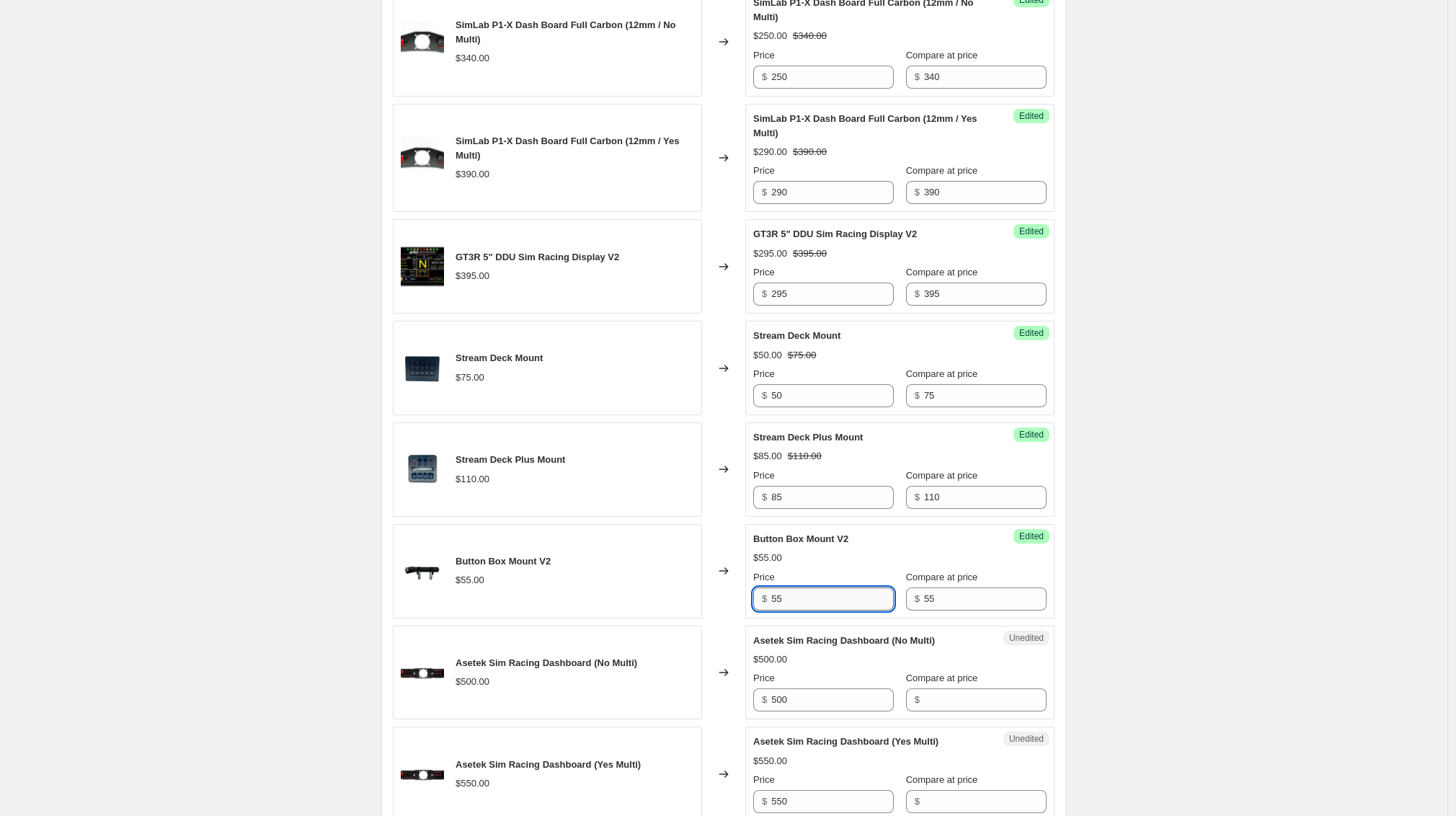
click at [823, 611] on input "55" at bounding box center [833, 599] width 123 height 23
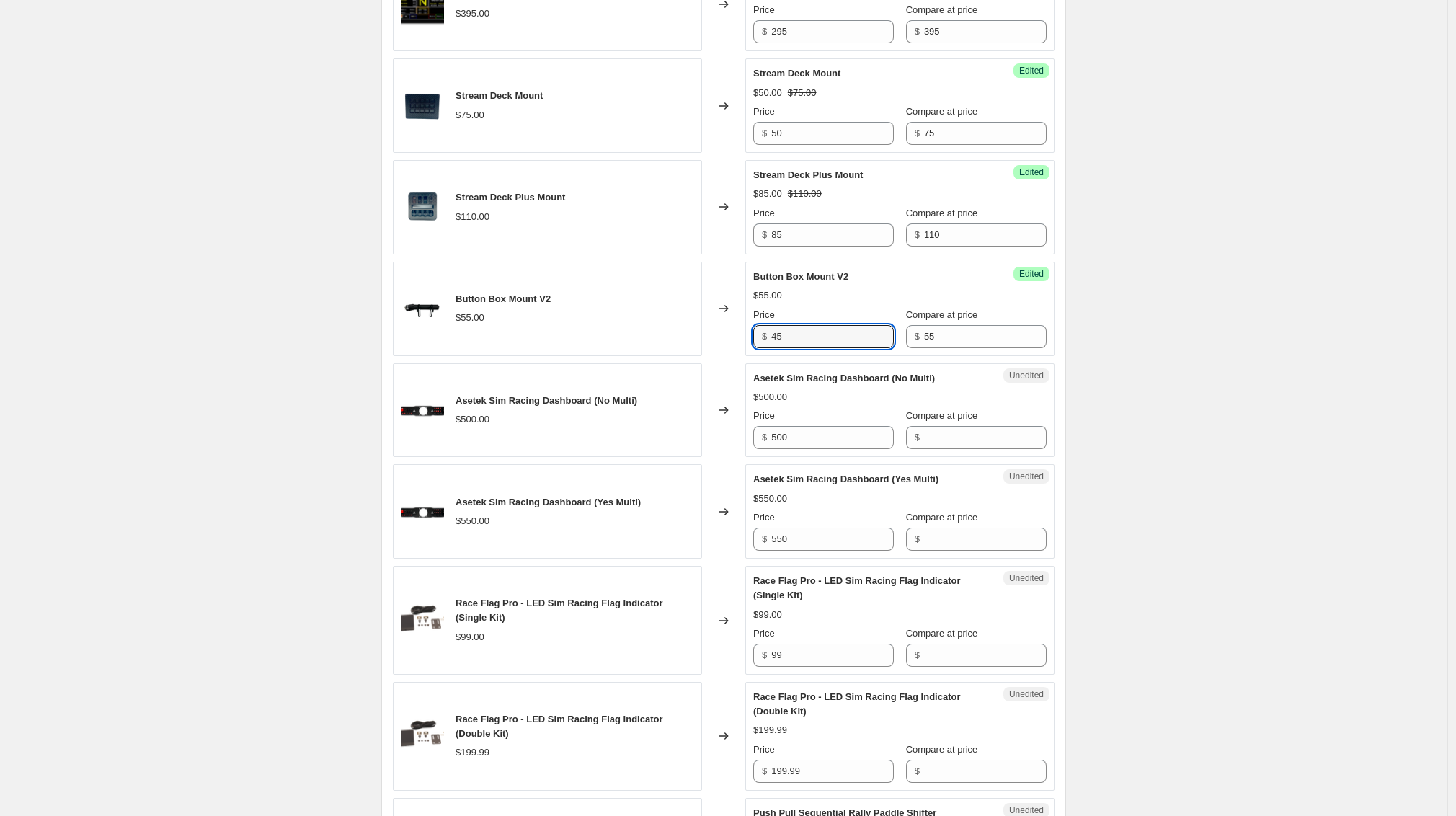
scroll to position [1613, 0]
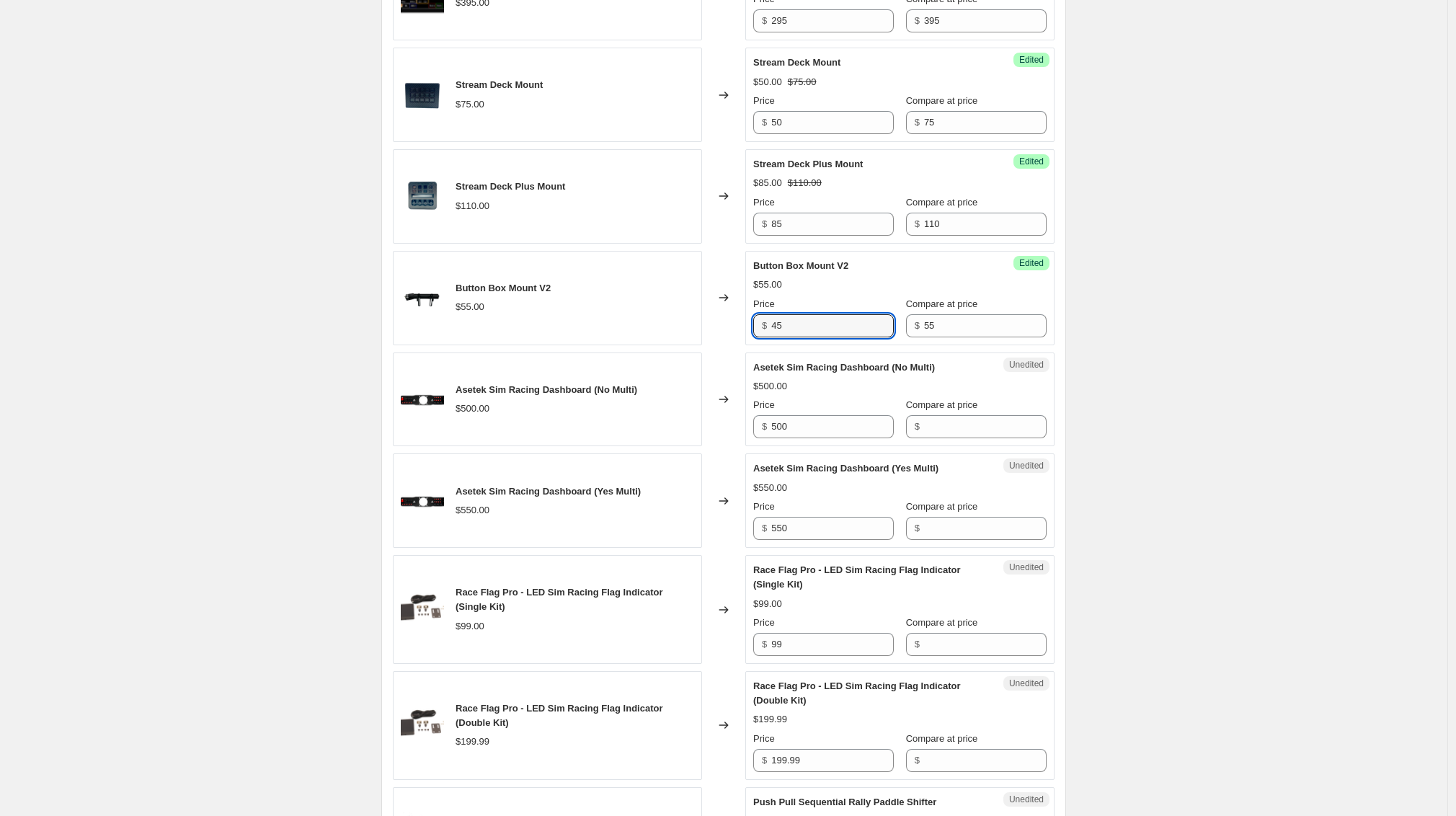
type input "45"
click at [960, 438] on input "Compare at price" at bounding box center [985, 427] width 123 height 23
click at [851, 412] on div "Price" at bounding box center [824, 405] width 141 height 14
click at [839, 438] on input "500" at bounding box center [833, 427] width 123 height 23
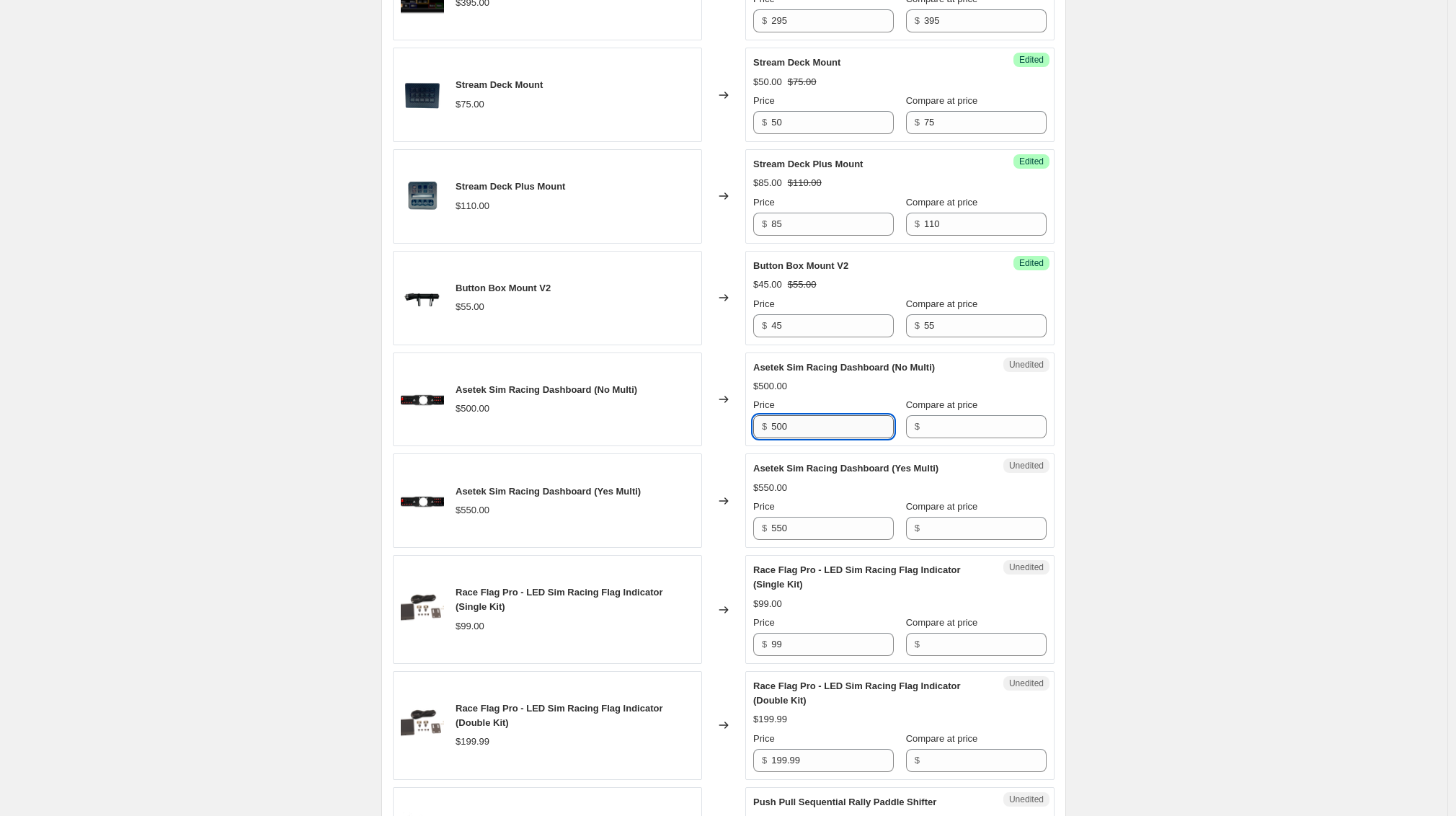
click at [839, 438] on input "500" at bounding box center [833, 427] width 123 height 23
type input "375"
click at [929, 438] on input "Compare at price" at bounding box center [985, 427] width 123 height 23
type input "500"
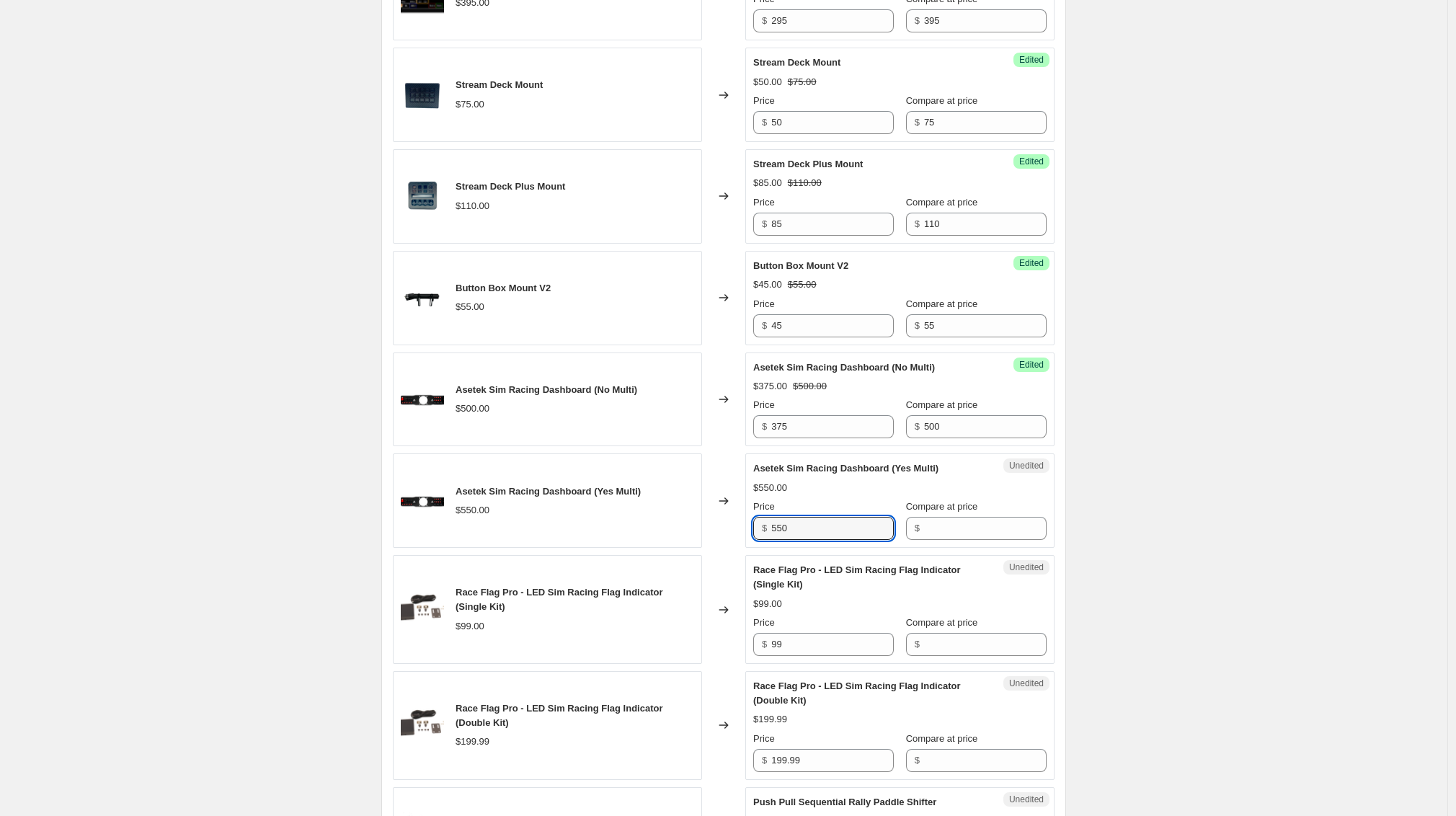
drag, startPoint x: 727, startPoint y: 582, endPoint x: 707, endPoint y: 581, distance: 20.0
click at [707, 548] on div "Asetek Sim Racing Dashboard (Yes Multi) $550.00 Changed to Unedited Asetek Sim …" at bounding box center [724, 500] width 662 height 95
type input "400"
click at [927, 540] on input "Compare at price" at bounding box center [985, 528] width 123 height 23
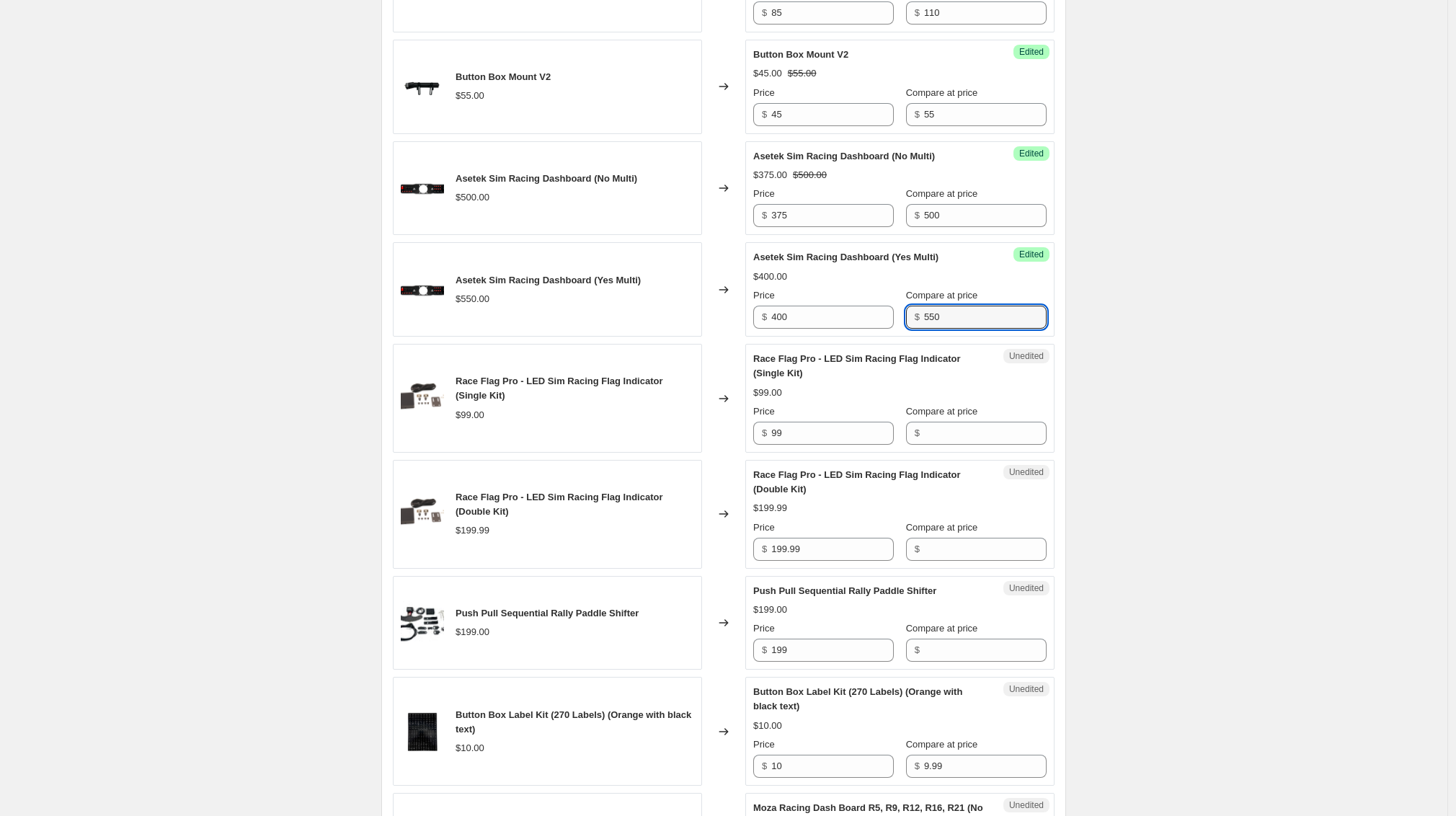
scroll to position [1825, 0]
type input "550"
click at [959, 560] on input "Compare at price" at bounding box center [985, 548] width 123 height 23
type input "199.99"
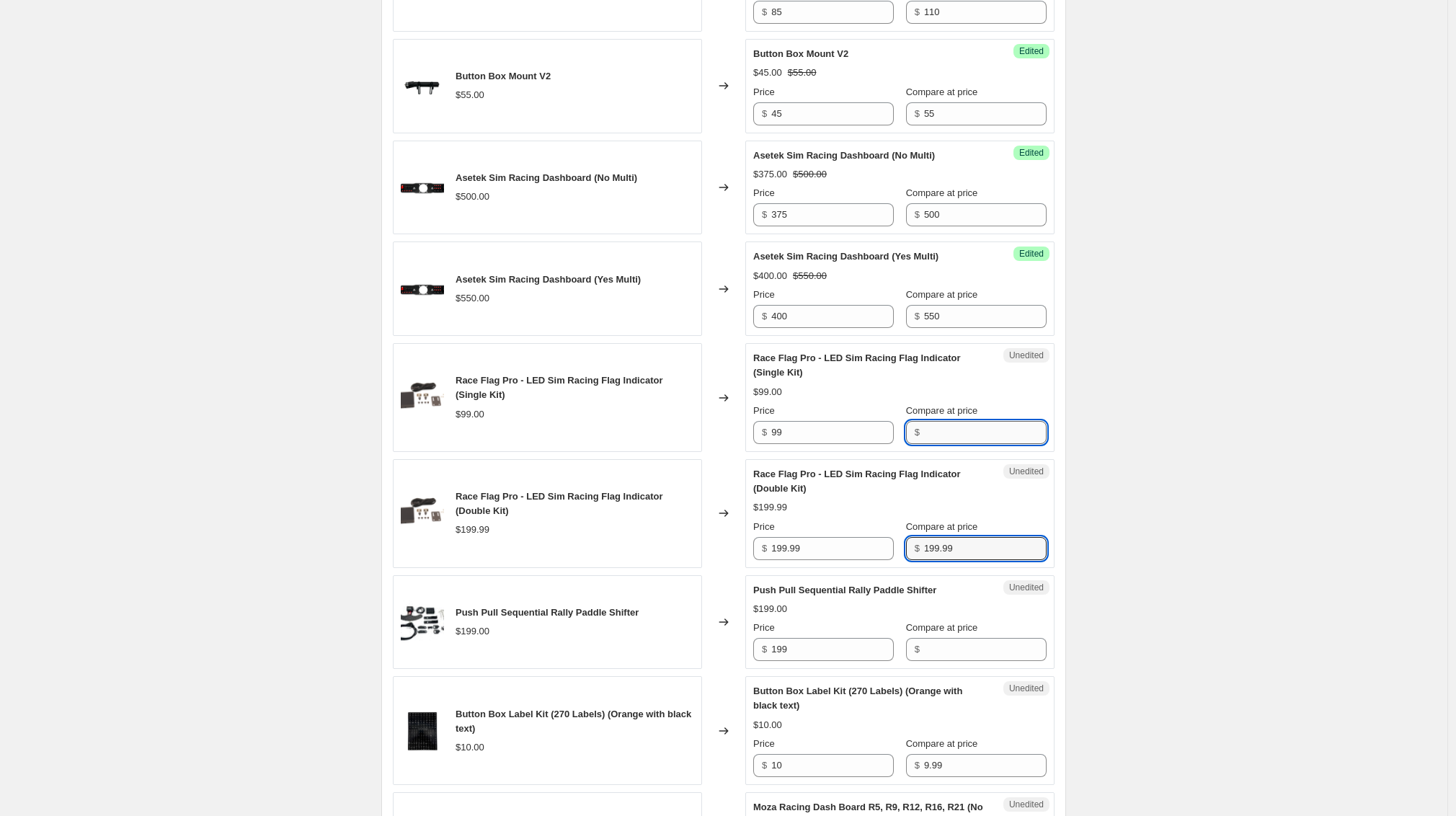
click at [958, 444] on input "Compare at price" at bounding box center [985, 433] width 123 height 23
type input "99"
drag, startPoint x: 955, startPoint y: 490, endPoint x: 928, endPoint y: 492, distance: 27.1
click at [948, 444] on input "99" at bounding box center [985, 433] width 123 height 23
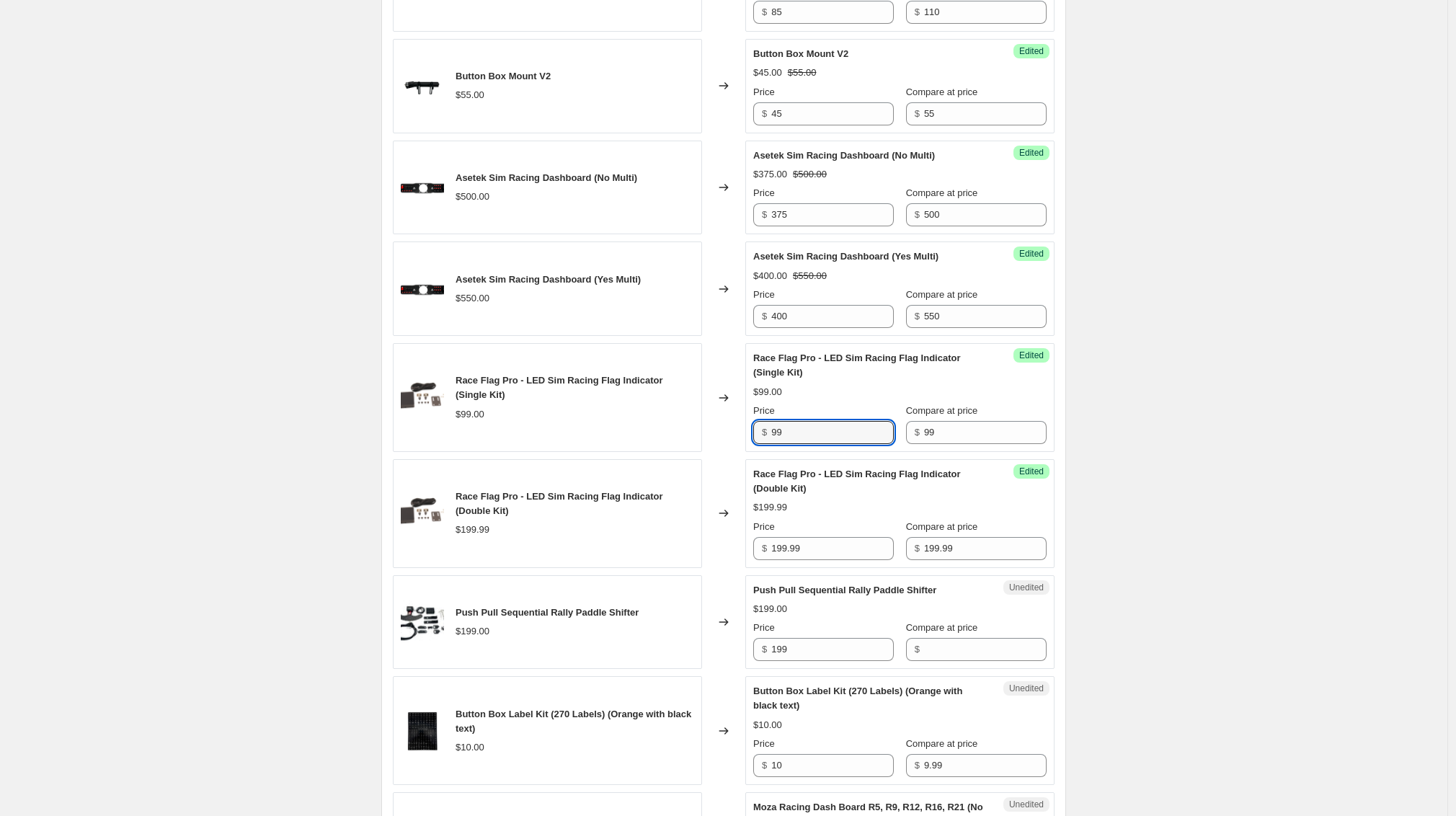
drag, startPoint x: 802, startPoint y: 491, endPoint x: 745, endPoint y: 490, distance: 57.0
click at [746, 452] on div "Race Flag Pro - LED Sim Racing Flag Indicator (Single Kit) $99.00 Changed to Su…" at bounding box center [724, 397] width 662 height 109
type input "89"
drag, startPoint x: 784, startPoint y: 605, endPoint x: 748, endPoint y: 605, distance: 36.0
click at [748, 568] on div "Race Flag Pro - LED Sim Racing Flag Indicator (Double Kit) $199.99 Changed to S…" at bounding box center [724, 514] width 662 height 109
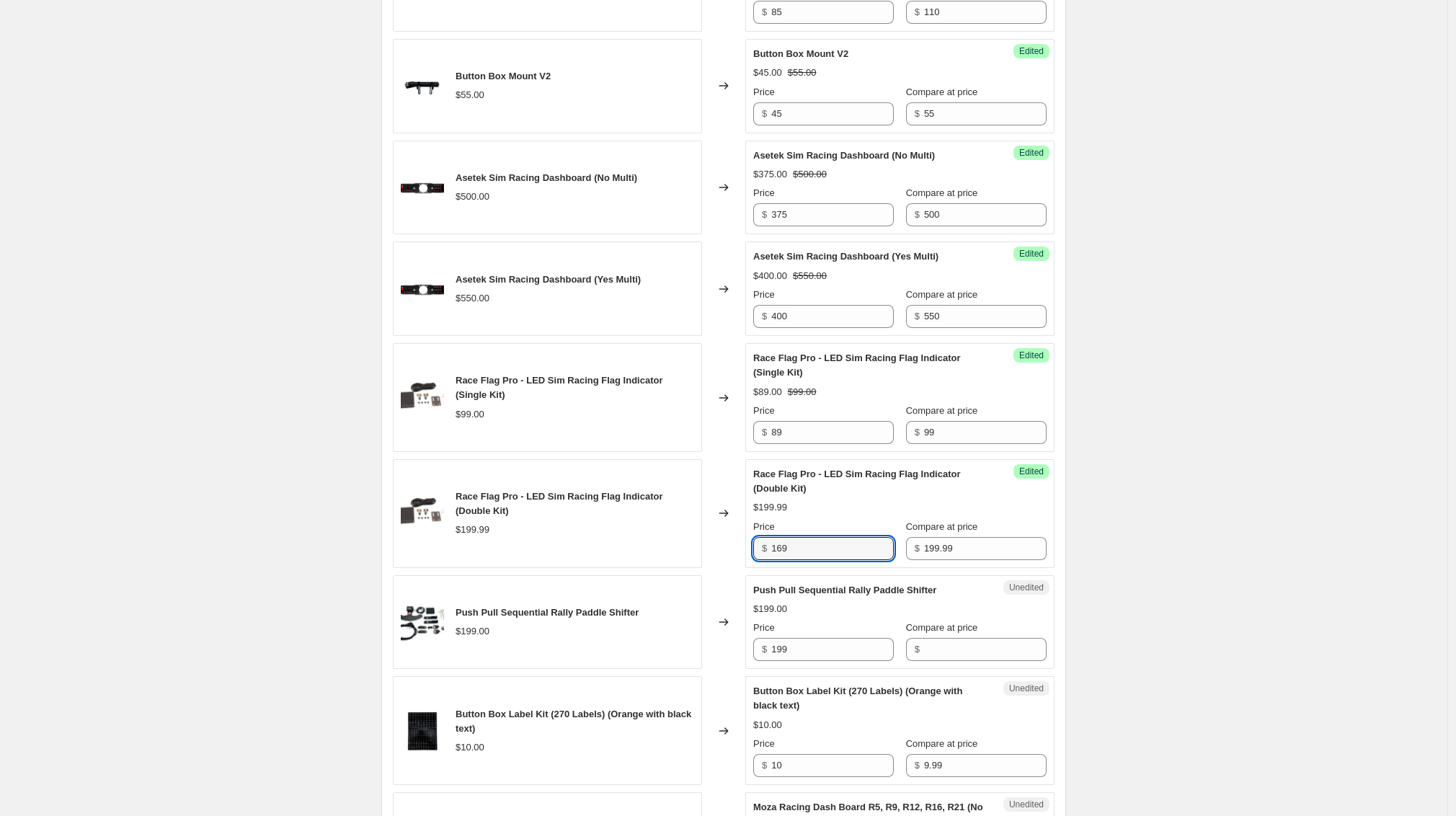
type input "169"
click at [949, 661] on input "Compare at price" at bounding box center [985, 650] width 123 height 23
type input "199"
drag, startPoint x: 794, startPoint y: 703, endPoint x: 731, endPoint y: 701, distance: 63.0
click at [731, 669] on div "Push Pull Sequential Rally Paddle Shifter $199.00 Changed to Success Edited Pus…" at bounding box center [724, 622] width 662 height 95
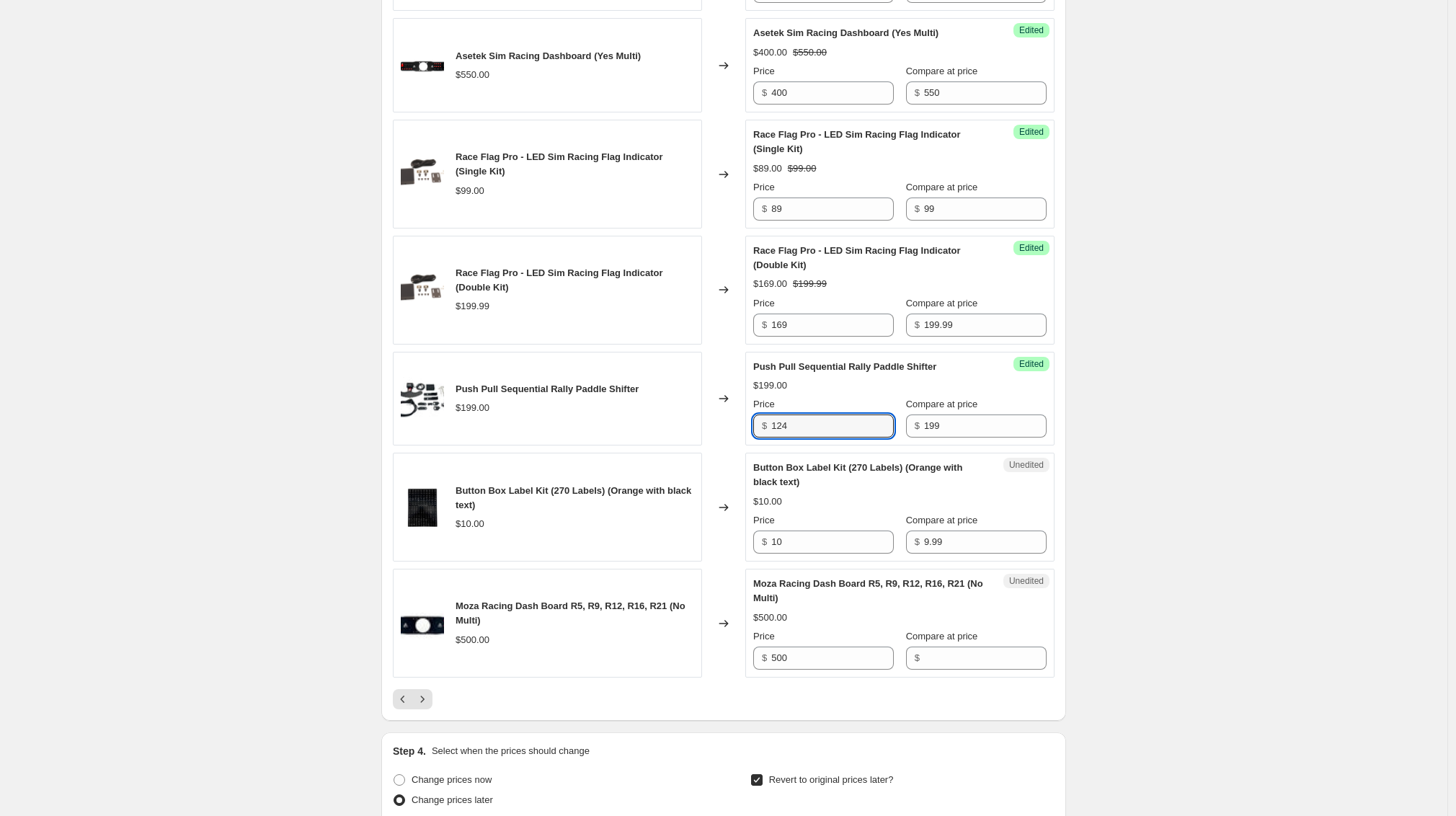
scroll to position [2197, 0]
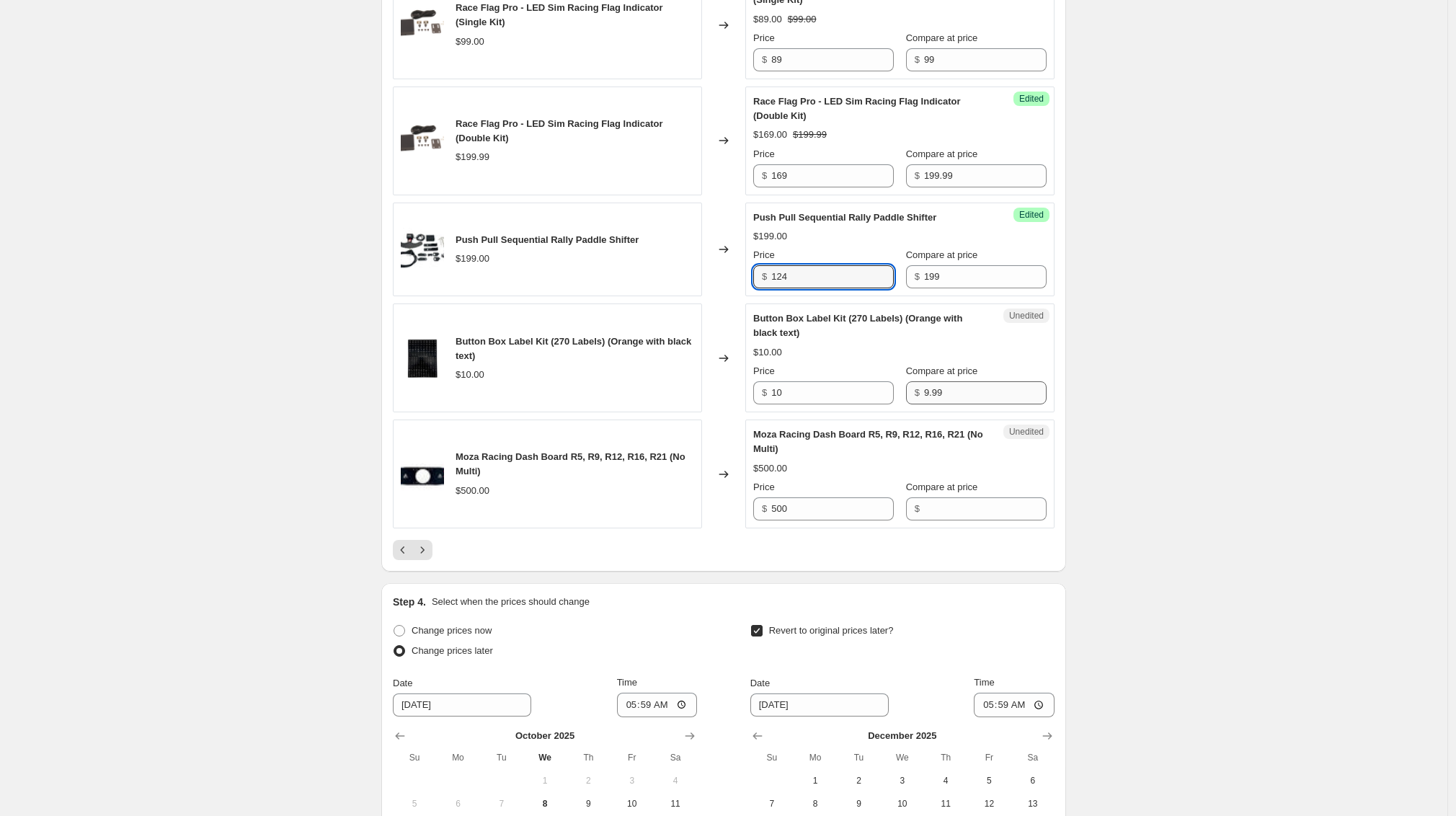
type input "124"
drag, startPoint x: 959, startPoint y: 453, endPoint x: 872, endPoint y: 451, distance: 87.0
click at [872, 405] on div "Price $ 10 Compare at price $ 9.99" at bounding box center [900, 384] width 294 height 40
type input "10"
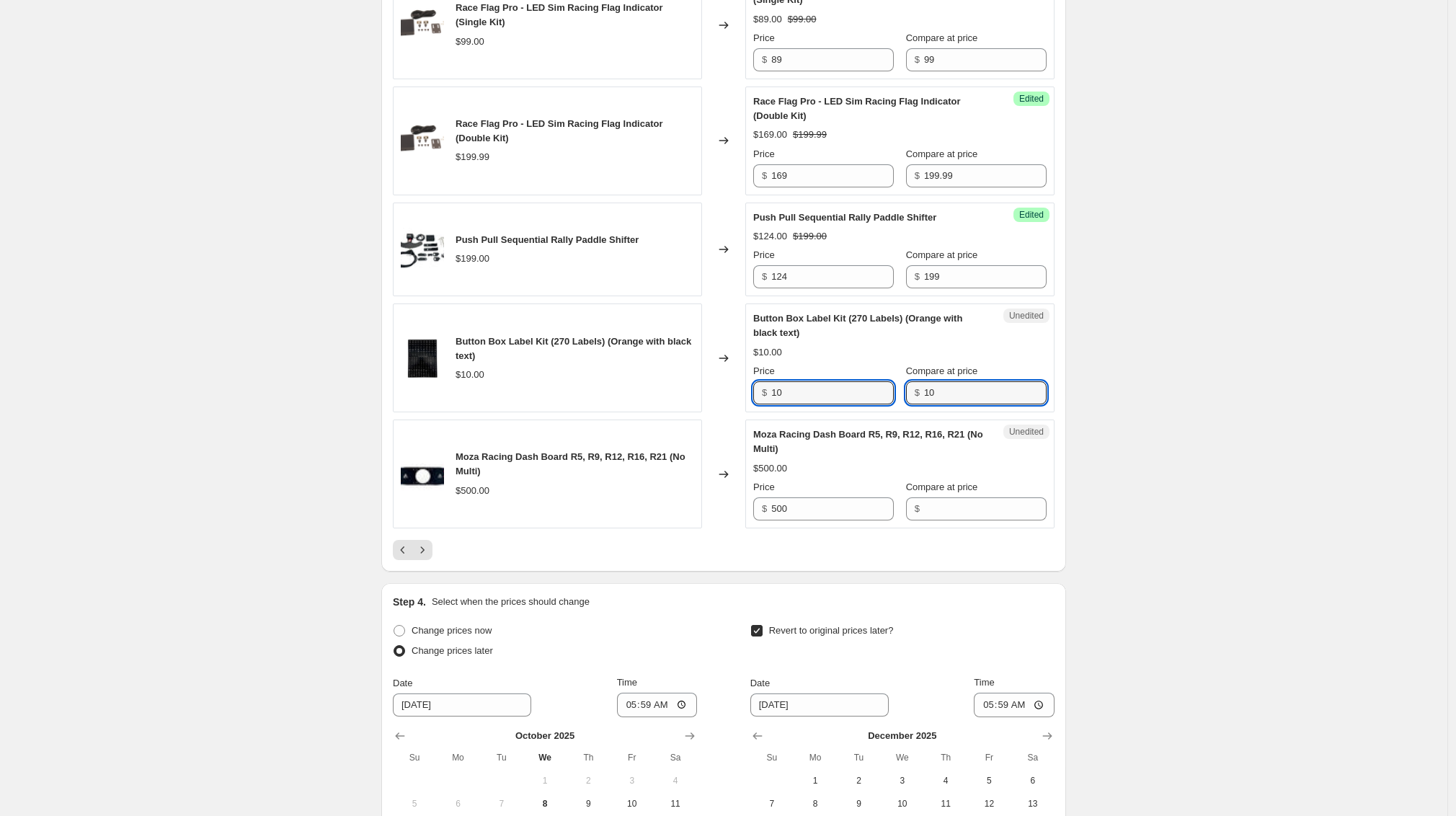
drag, startPoint x: 739, startPoint y: 440, endPoint x: 723, endPoint y: 439, distance: 16.0
click at [723, 412] on div "Button Box Label Kit (270 Labels) (Orange with black text) $10.00 Changed to Un…" at bounding box center [724, 358] width 662 height 109
type input "5"
click at [928, 520] on input "Compare at price" at bounding box center [985, 509] width 123 height 23
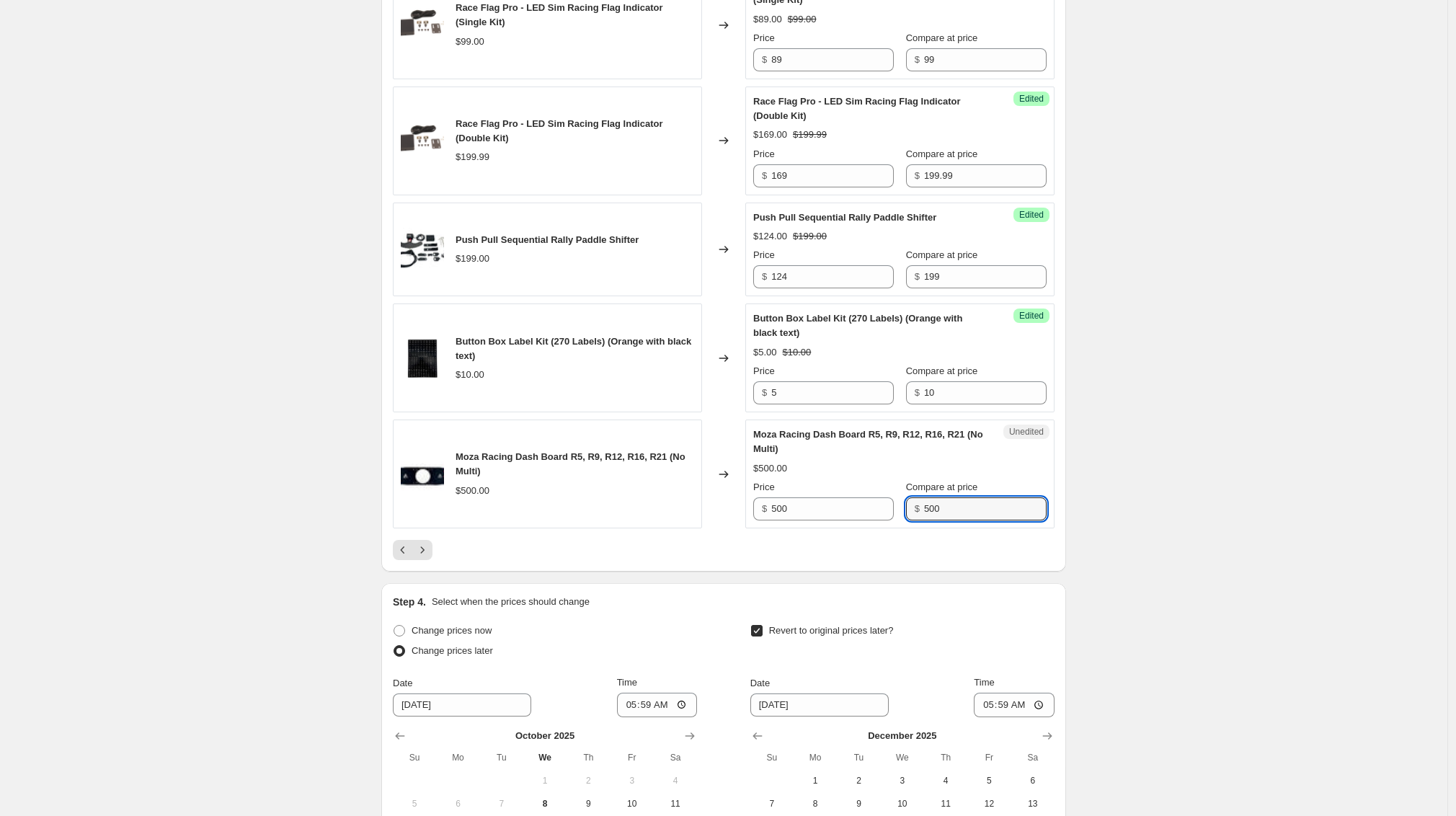
type input "500"
drag, startPoint x: 777, startPoint y: 551, endPoint x: 741, endPoint y: 548, distance: 36.1
click at [741, 528] on div "Moza Racing Dash Board R5, R9, R12, R16, R21 (No Multi) $500.00 Changed to Succ…" at bounding box center [724, 474] width 662 height 109
type input "375"
click at [430, 557] on icon "Next" at bounding box center [422, 549] width 14 height 14
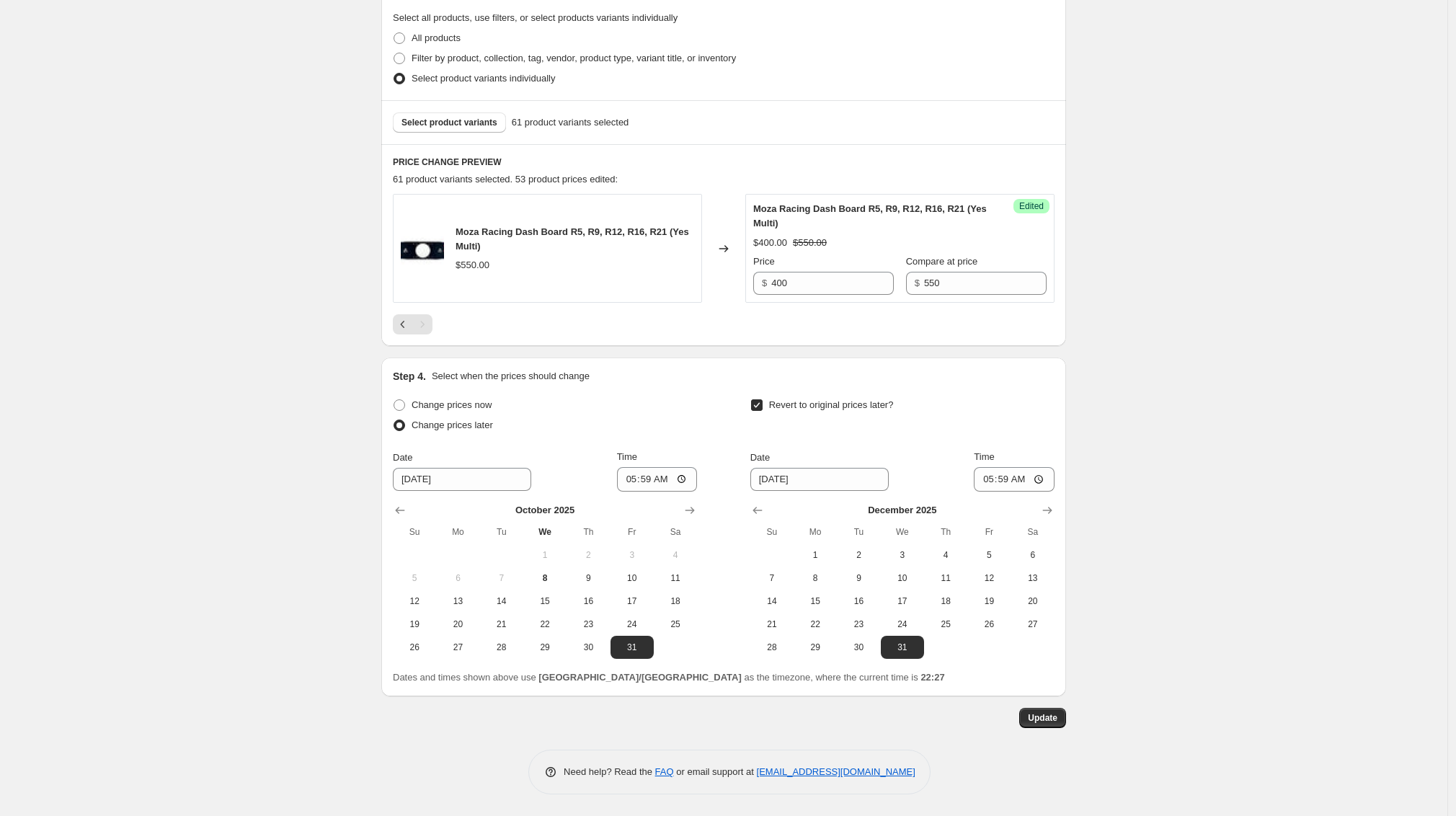
scroll to position [423, 0]
click at [1048, 720] on span "Update" at bounding box center [1043, 718] width 30 height 12
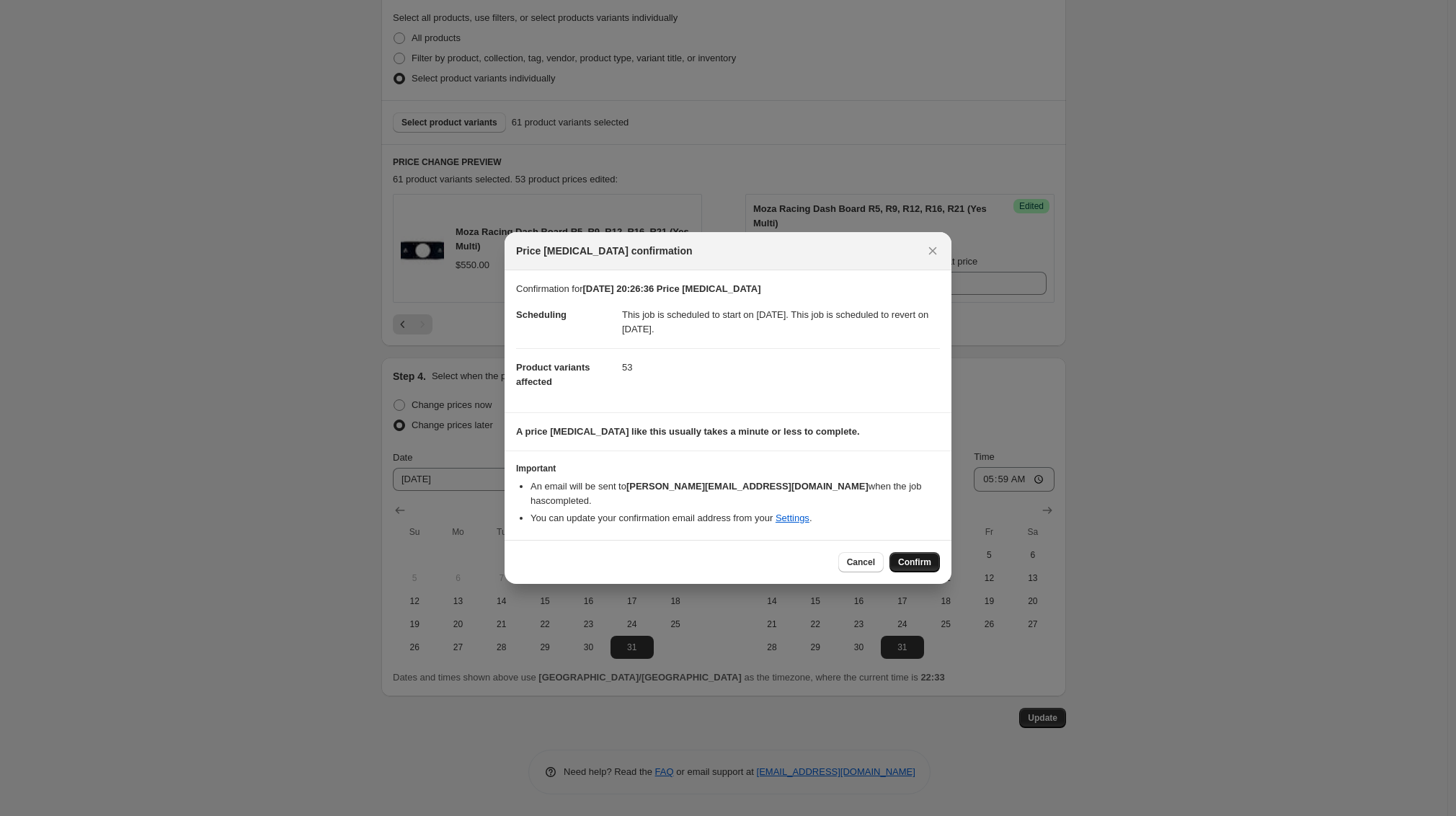
click at [923, 556] on span "Confirm" at bounding box center [915, 562] width 33 height 12
